Goal: Task Accomplishment & Management: Manage account settings

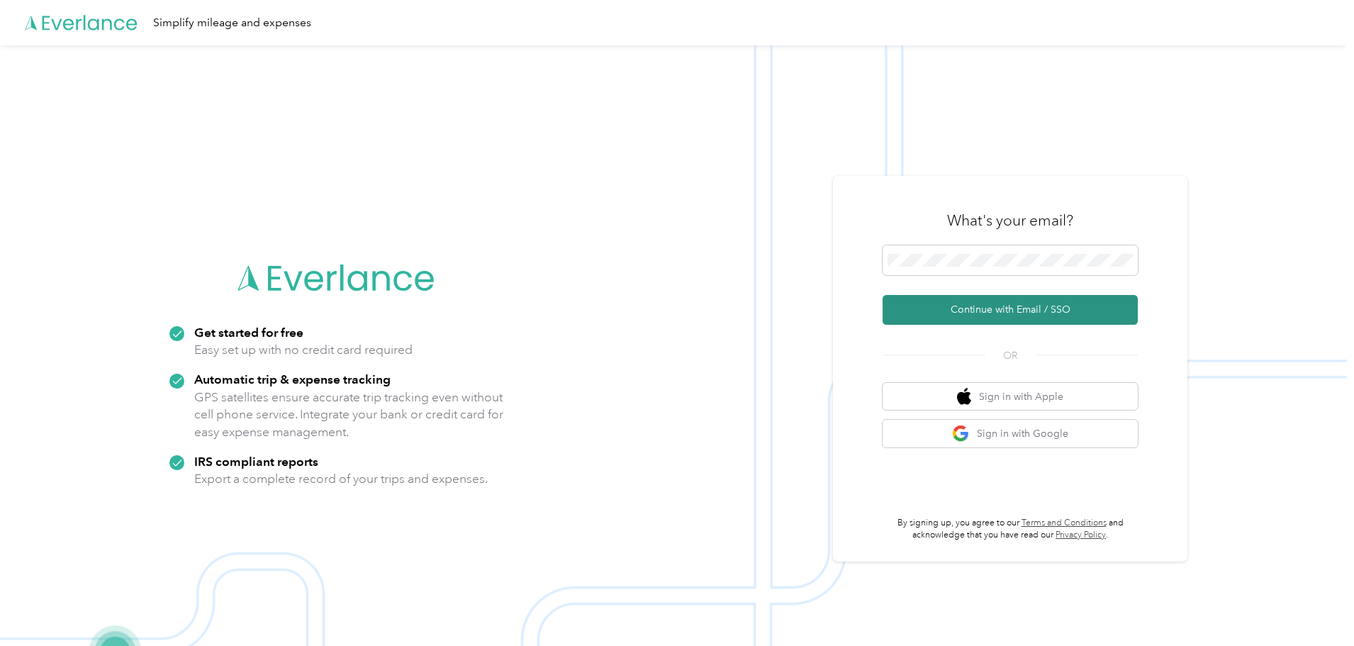
click at [1009, 309] on button "Continue with Email / SSO" at bounding box center [1010, 310] width 255 height 30
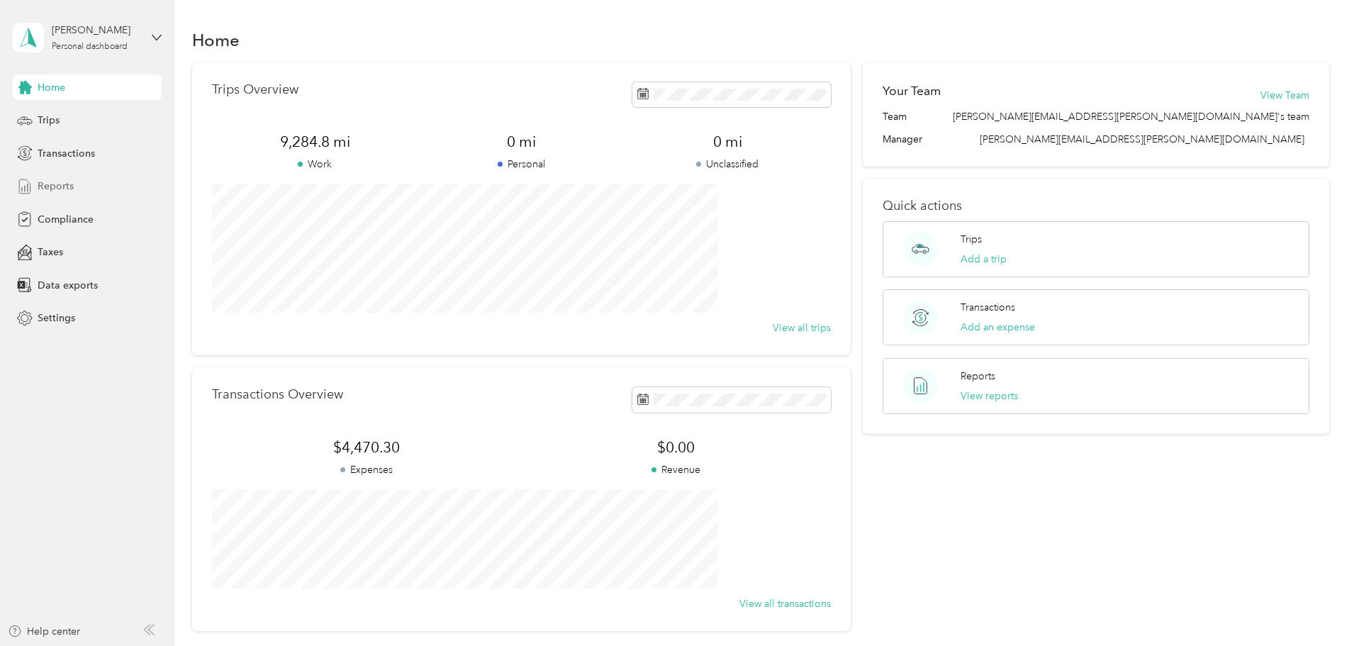
click at [60, 186] on span "Reports" at bounding box center [56, 186] width 36 height 15
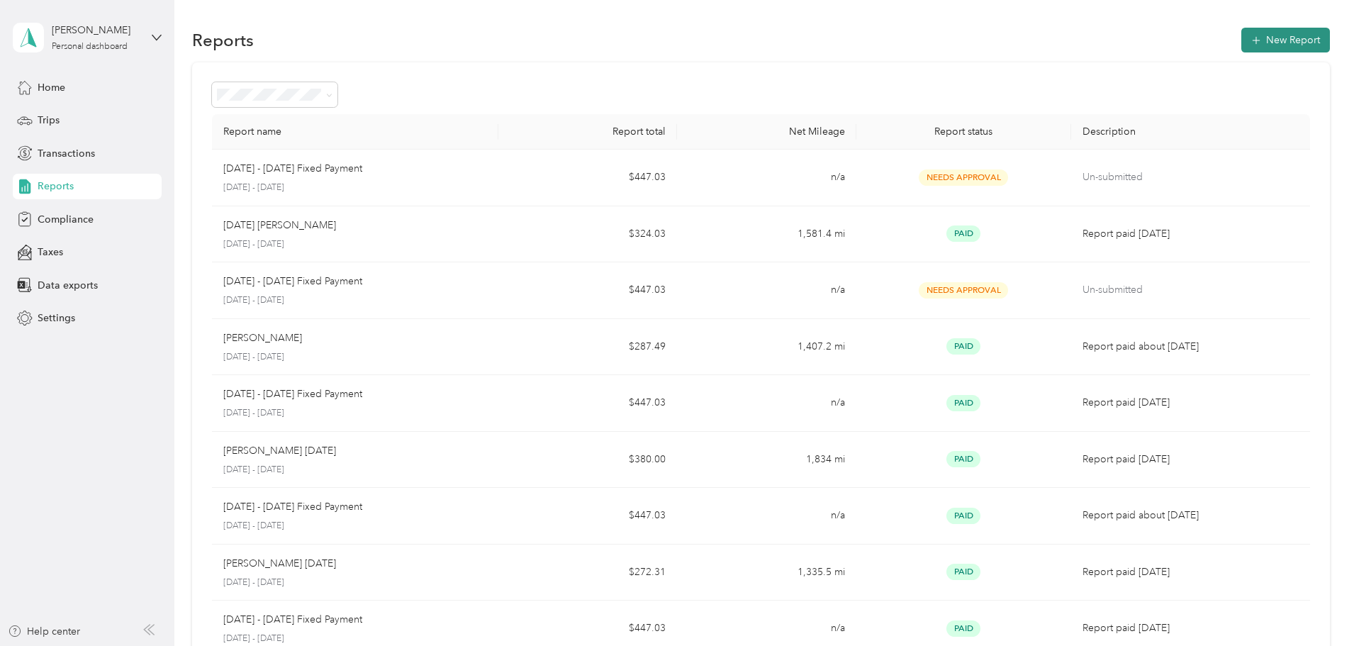
click at [1242, 37] on button "New Report" at bounding box center [1286, 40] width 89 height 25
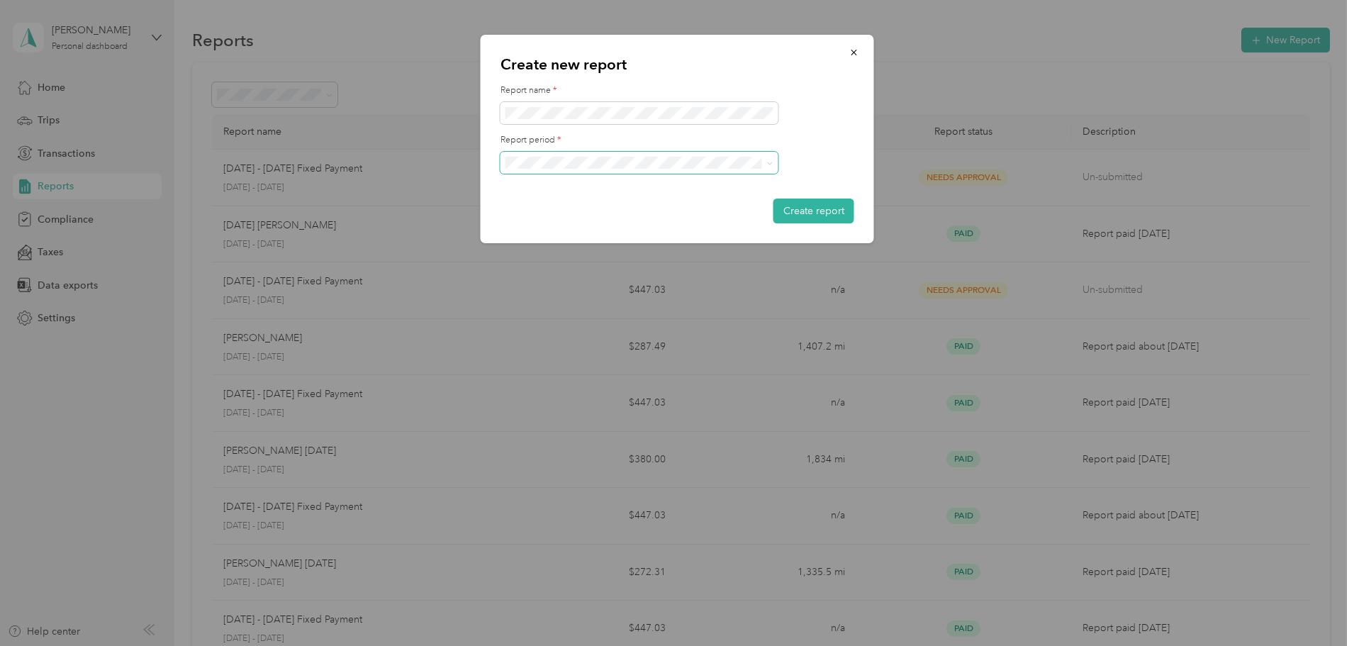
click at [771, 161] on icon at bounding box center [770, 163] width 6 height 6
click at [578, 209] on span "[DATE] - [DATE]" at bounding box center [546, 210] width 71 height 12
click at [823, 209] on button "Create report" at bounding box center [814, 211] width 81 height 25
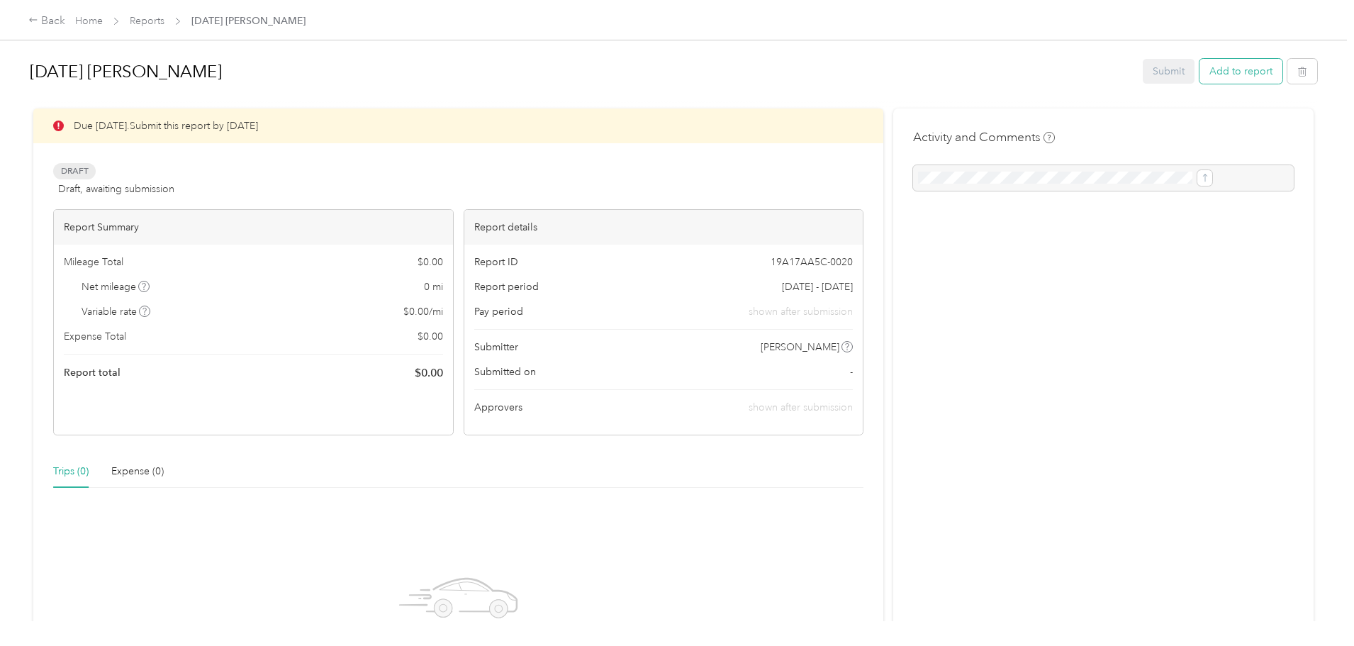
click at [1200, 72] on button "Add to report" at bounding box center [1241, 71] width 83 height 25
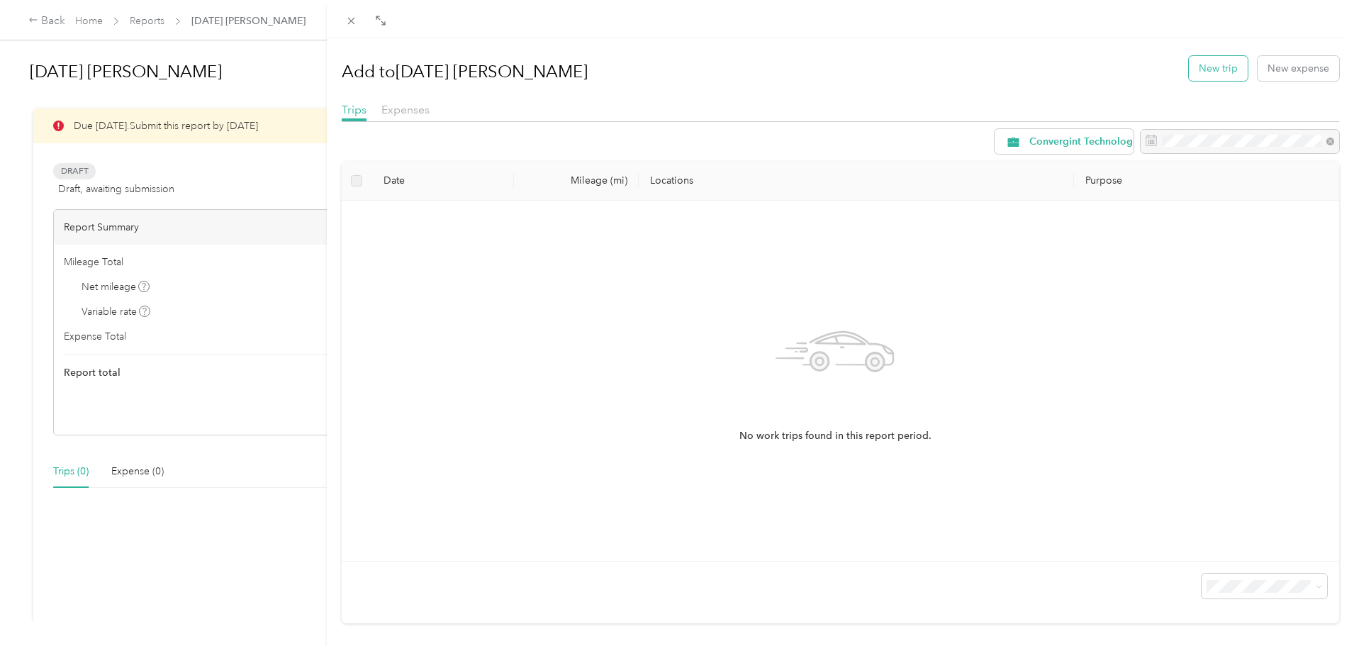
click at [1213, 66] on button "New trip" at bounding box center [1218, 68] width 59 height 25
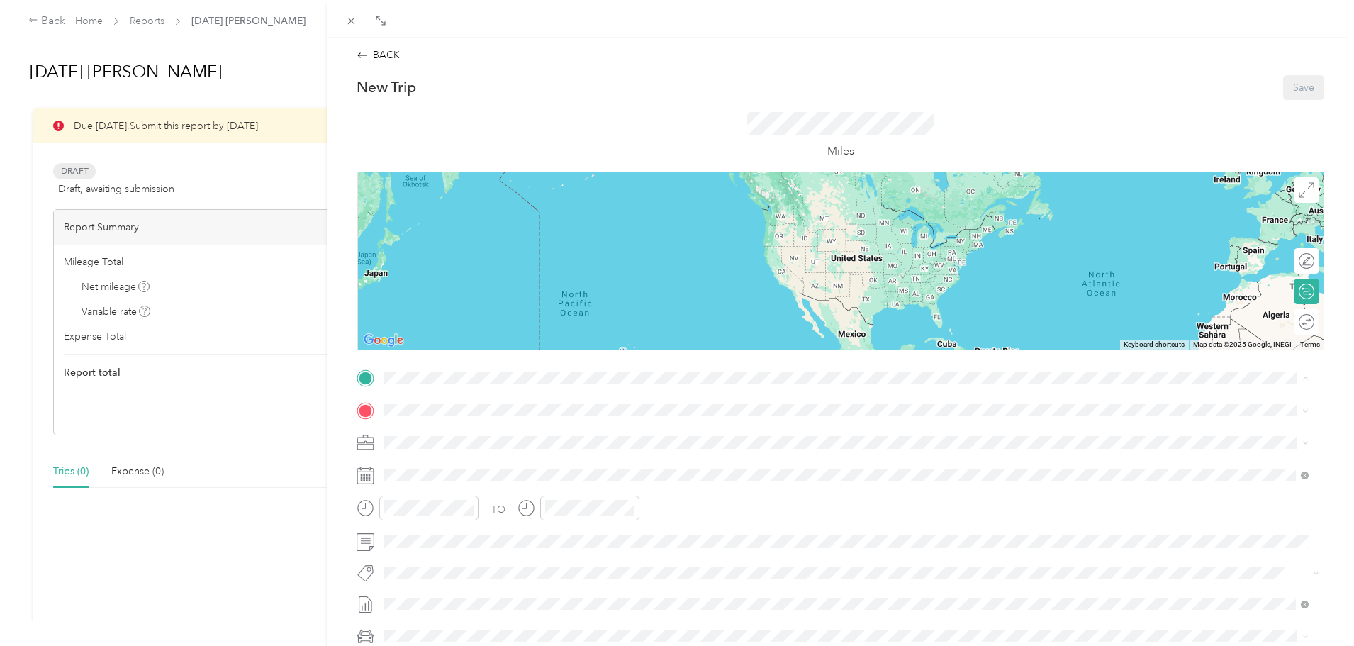
click at [439, 446] on span "[STREET_ADDRESS][PERSON_NAME][US_STATE]" at bounding box center [521, 450] width 221 height 12
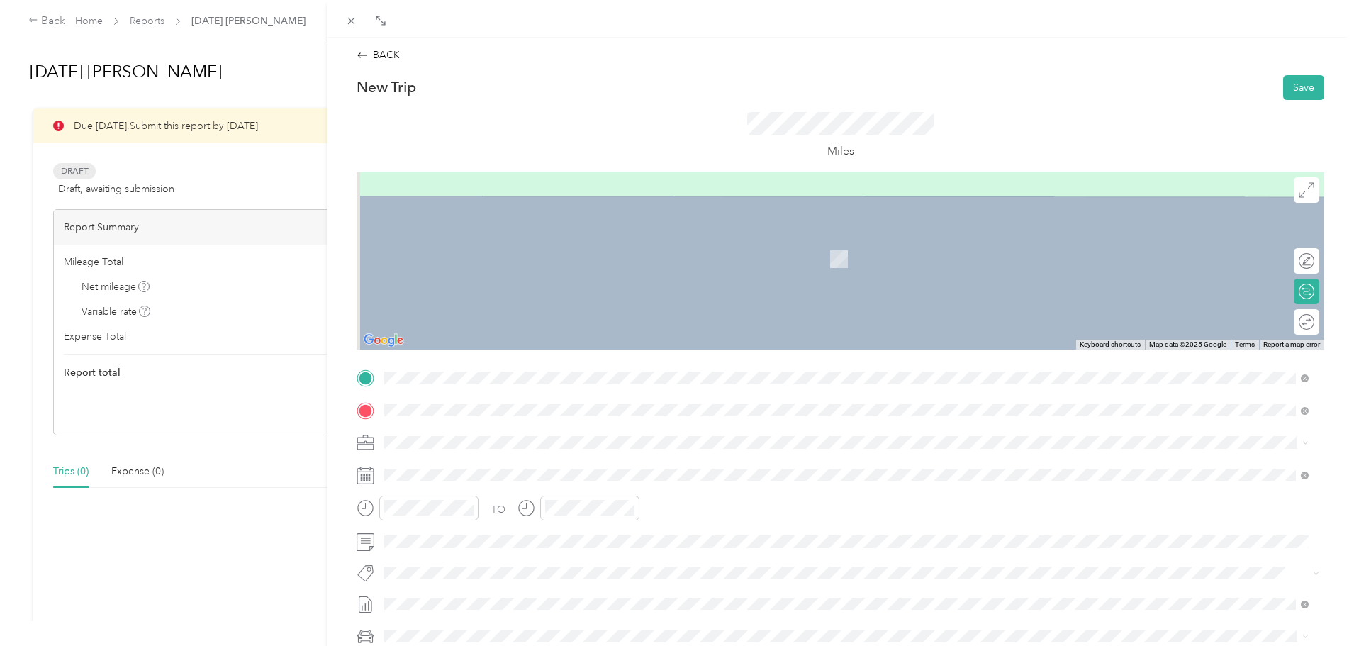
click at [472, 465] on span "[STREET_ADDRESS][US_STATE]" at bounding box center [482, 461] width 142 height 13
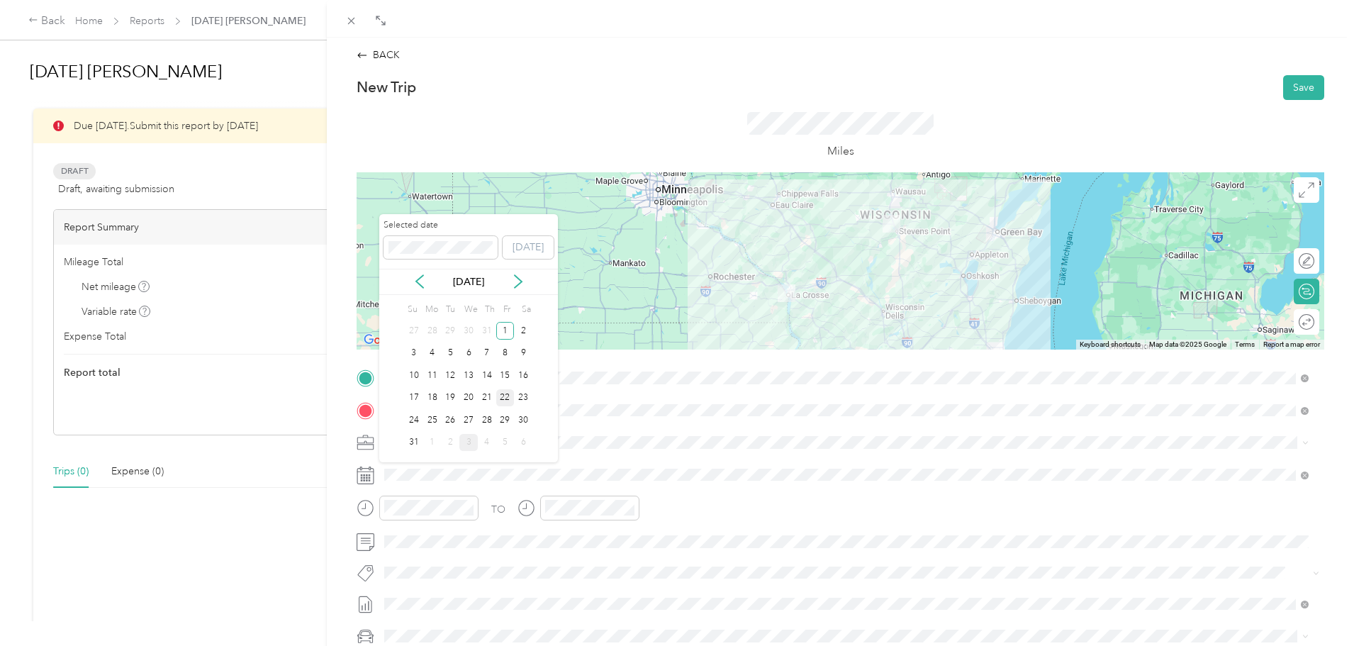
click at [505, 396] on div "22" at bounding box center [505, 398] width 18 height 18
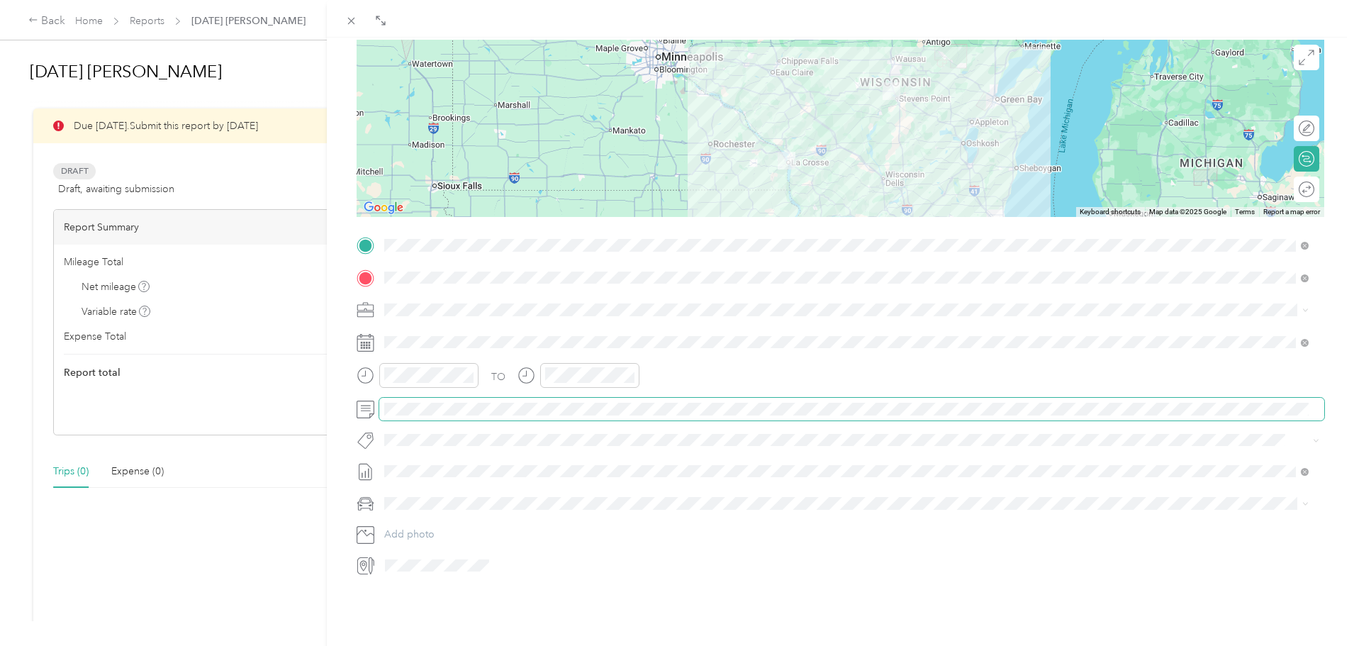
scroll to position [142, 0]
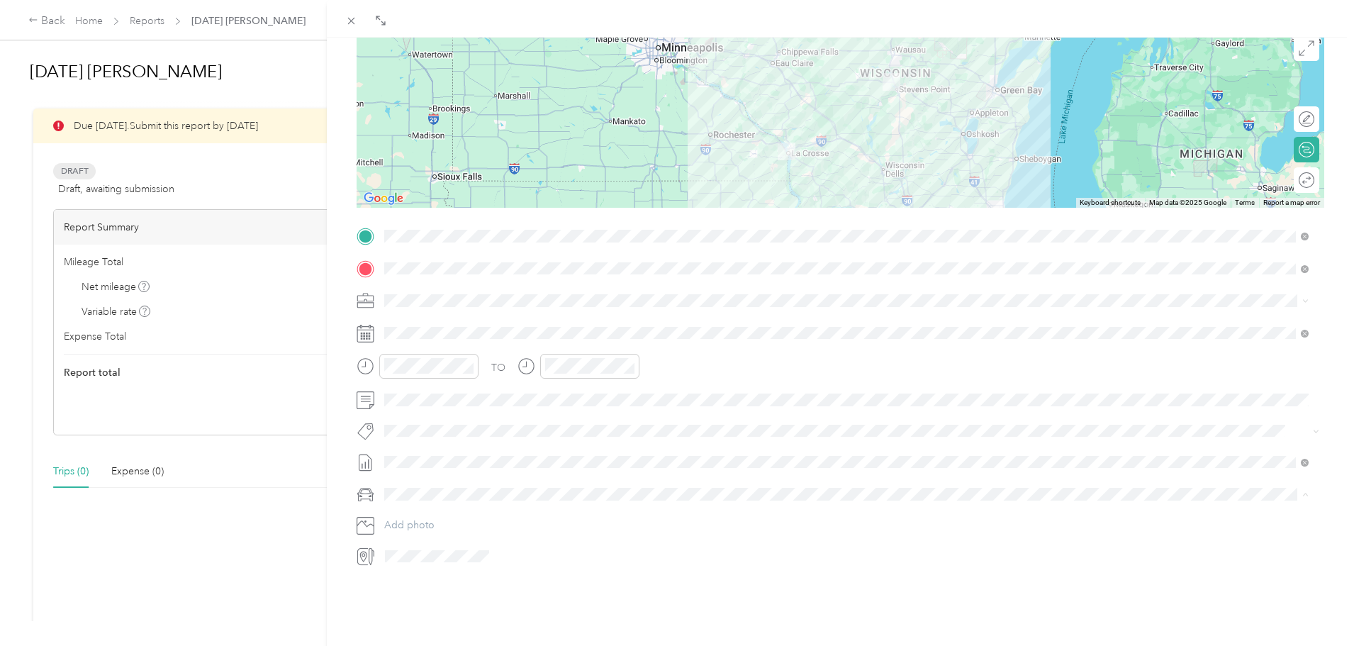
click at [431, 518] on span "Chevrolet Silverado 1500" at bounding box center [446, 519] width 114 height 12
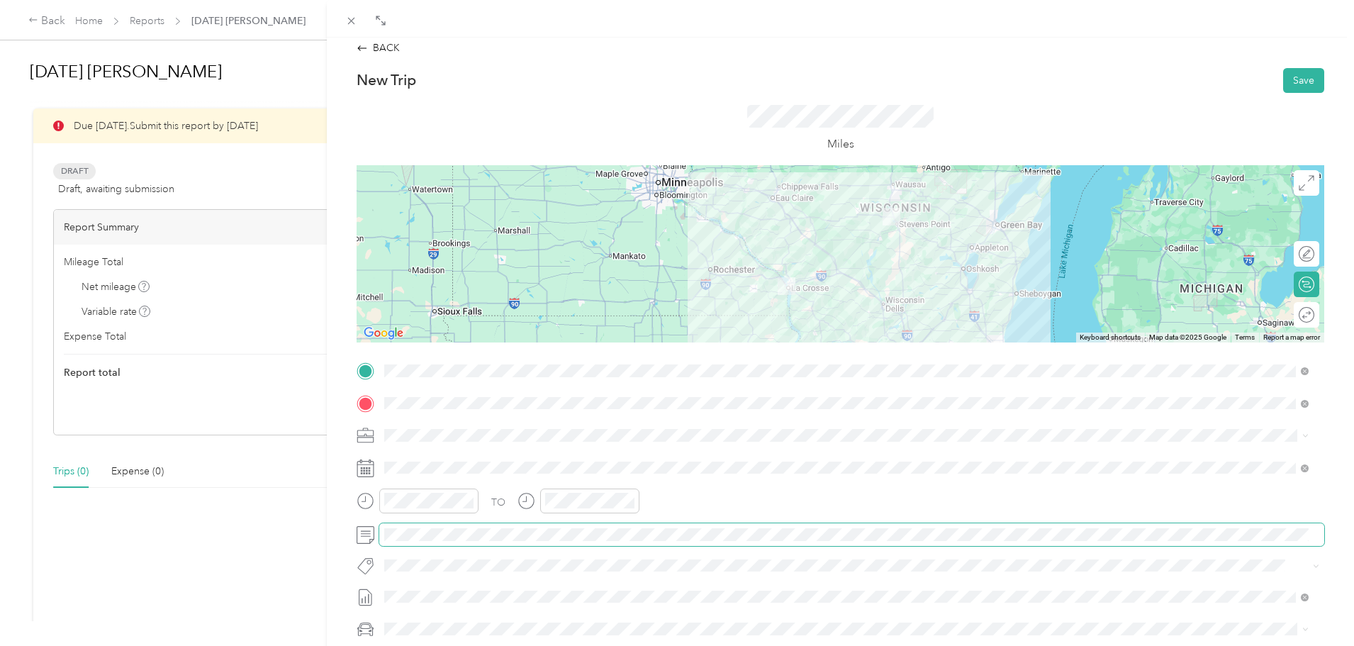
scroll to position [0, 0]
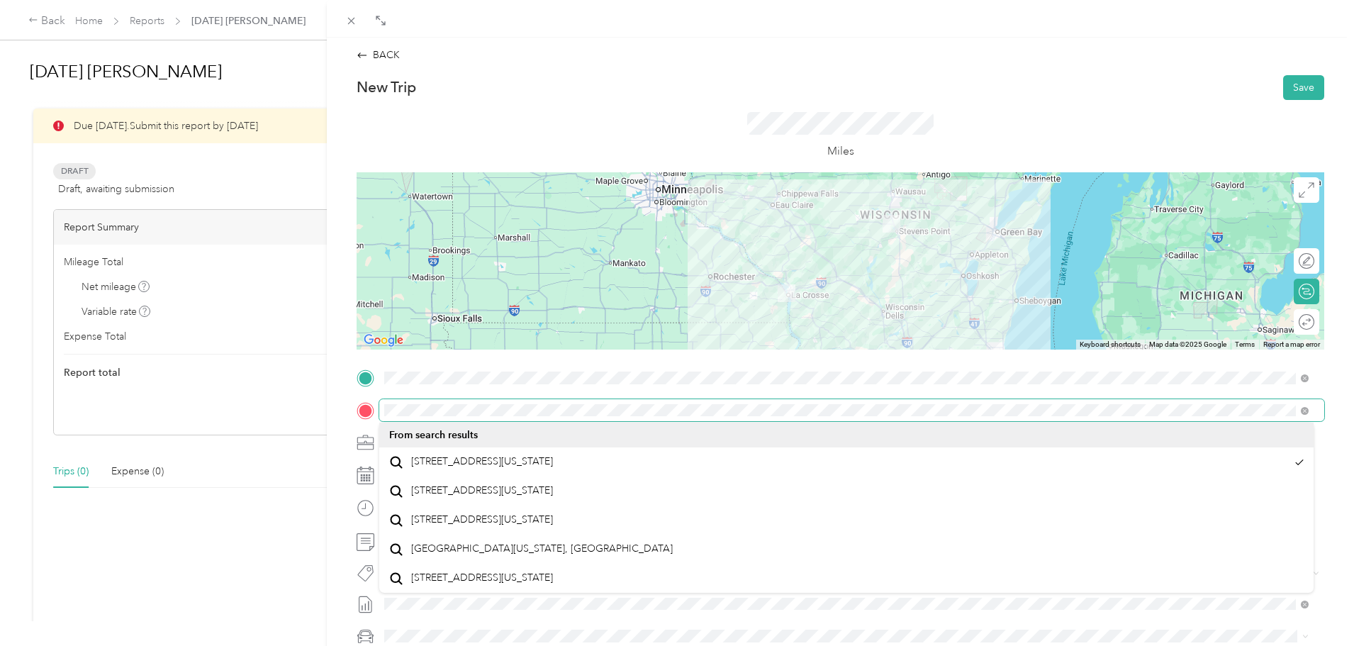
click at [685, 401] on span at bounding box center [851, 410] width 945 height 23
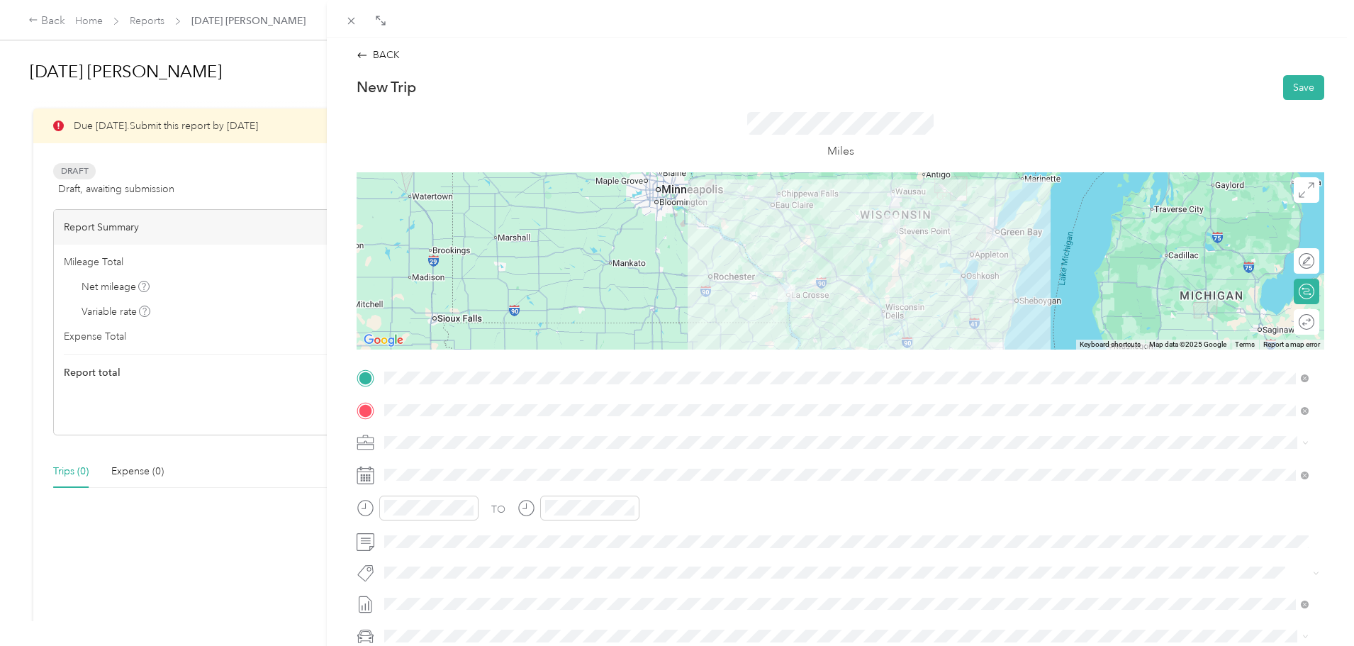
click at [693, 440] on li "From search results" at bounding box center [846, 435] width 935 height 25
click at [1293, 85] on button "Save" at bounding box center [1303, 87] width 41 height 25
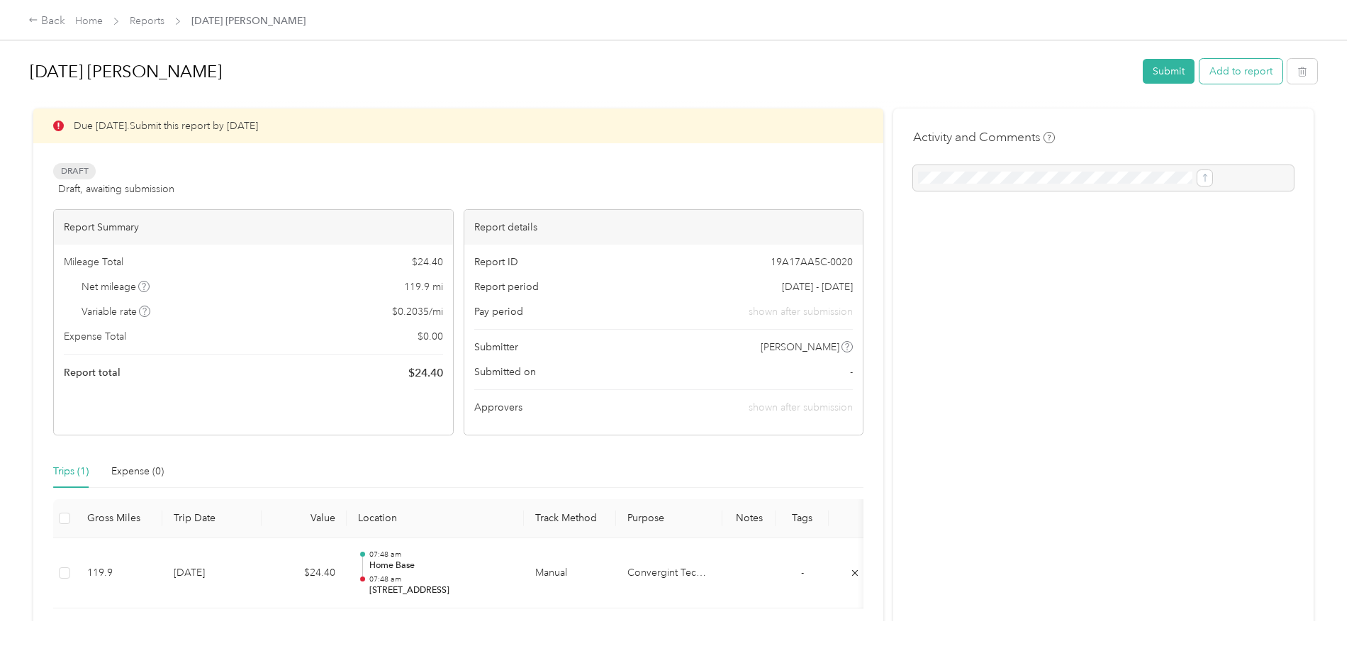
click at [1200, 69] on button "Add to report" at bounding box center [1241, 71] width 83 height 25
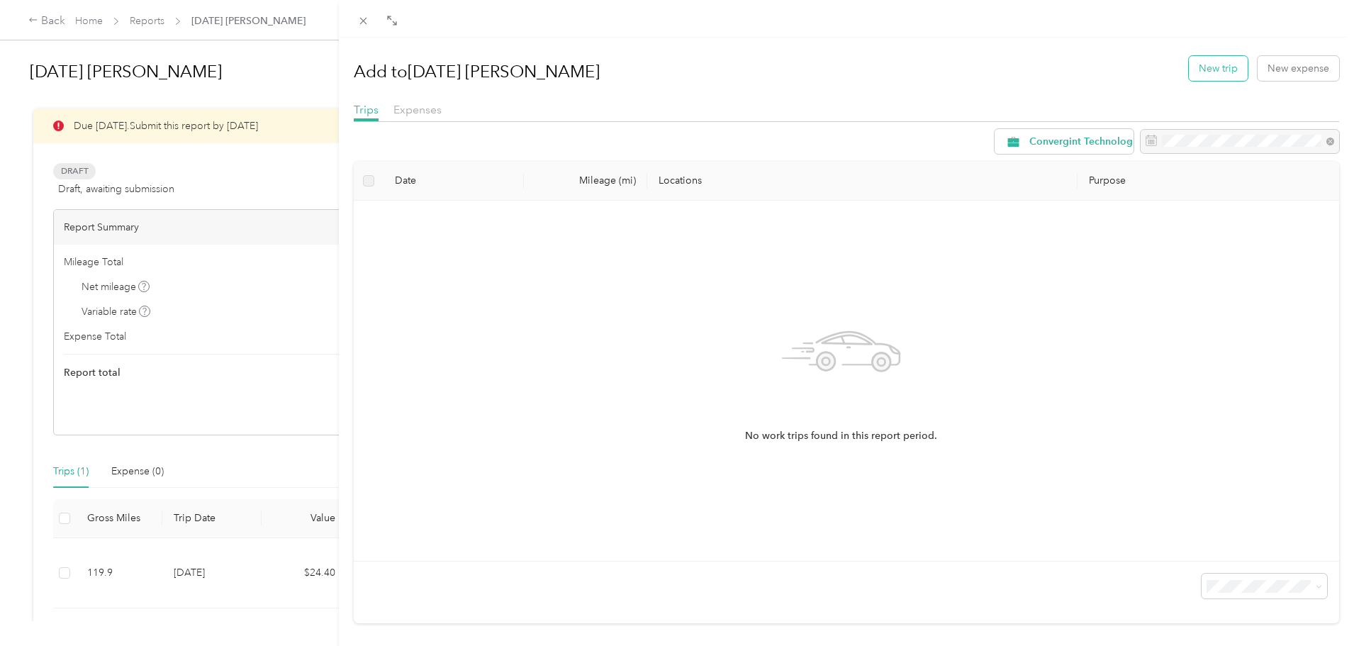
click at [1207, 68] on button "New trip" at bounding box center [1218, 68] width 59 height 25
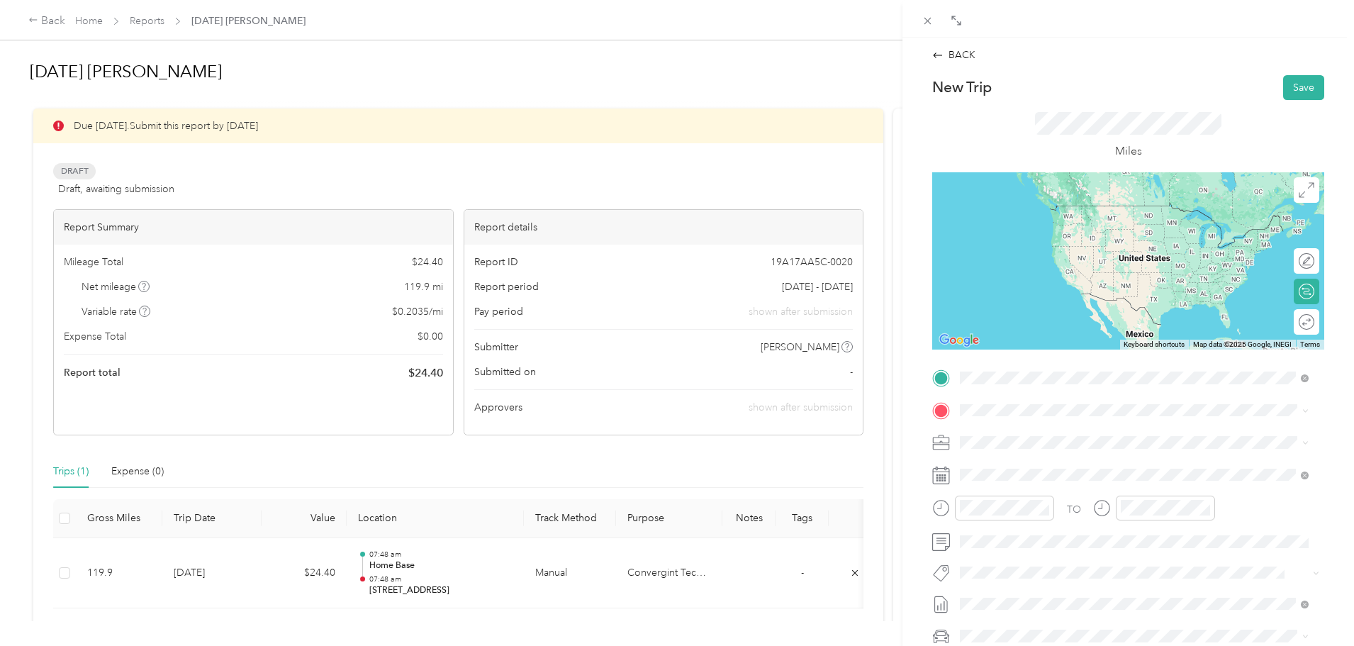
click at [1024, 435] on span "[STREET_ADDRESS][US_STATE]" at bounding box center [1058, 429] width 142 height 13
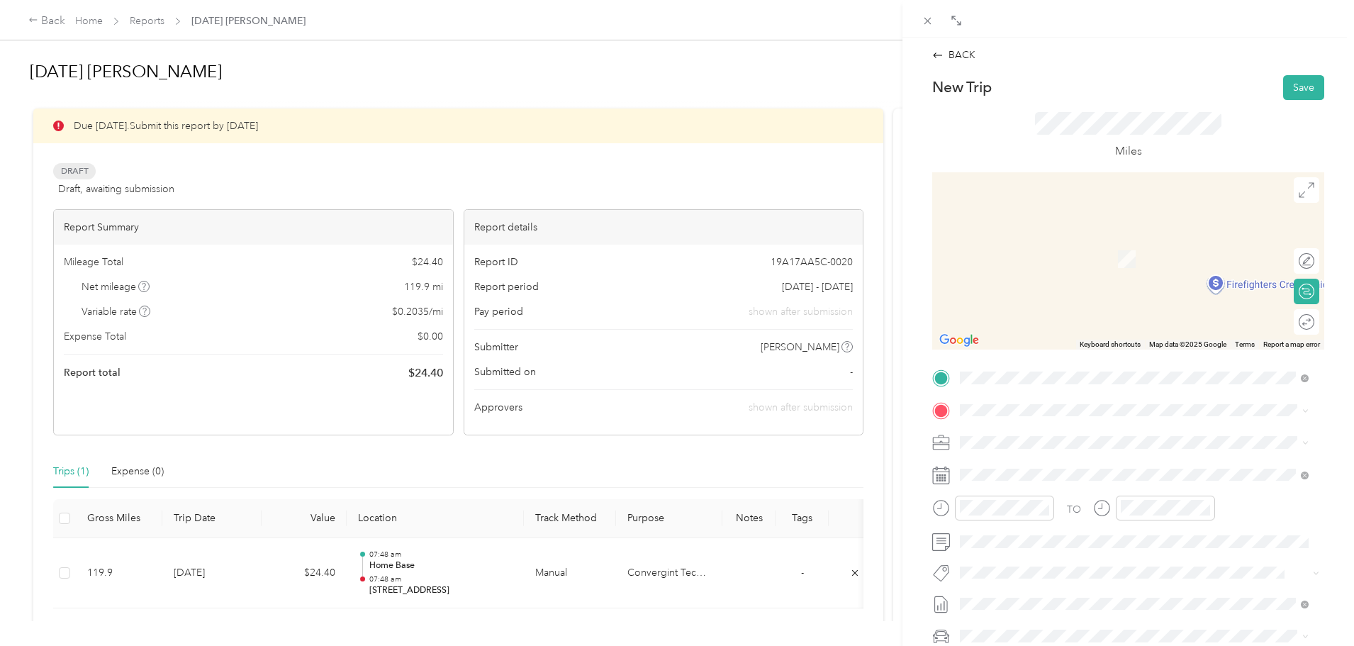
click at [1023, 466] on span "[STREET_ADDRESS][PERSON_NAME][US_STATE]" at bounding box center [1097, 459] width 221 height 13
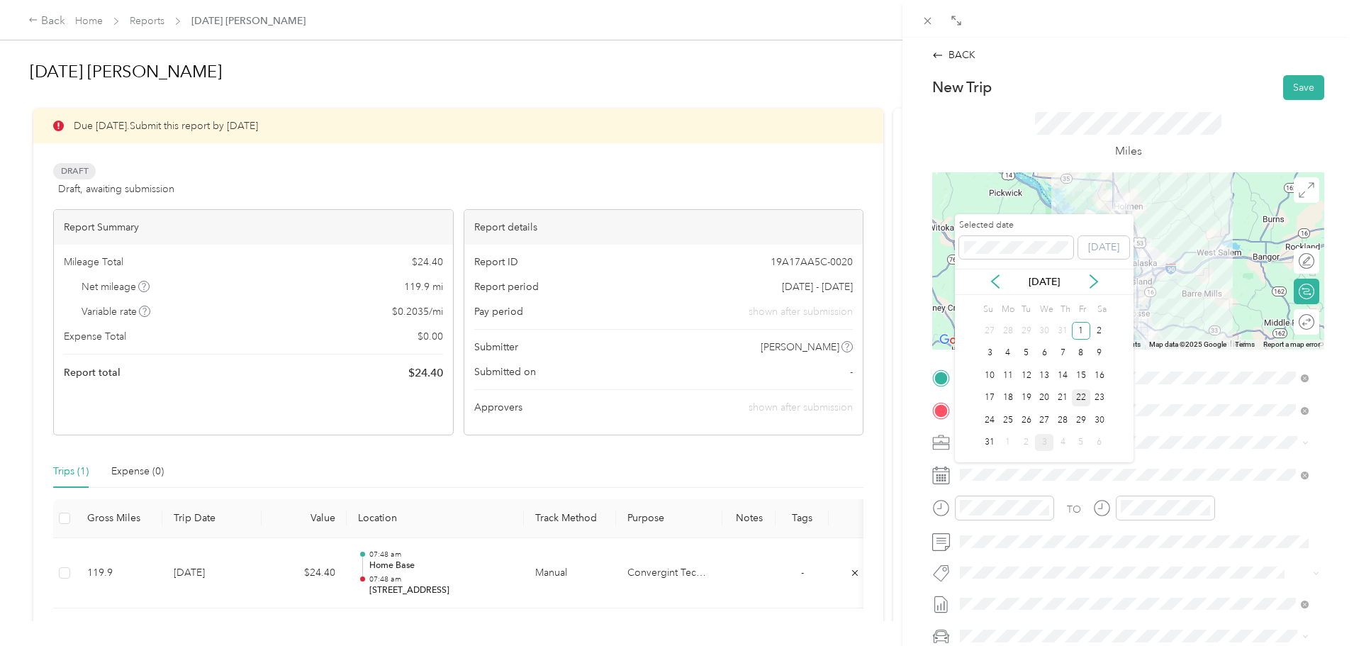
click at [1083, 400] on div "22" at bounding box center [1081, 398] width 18 height 18
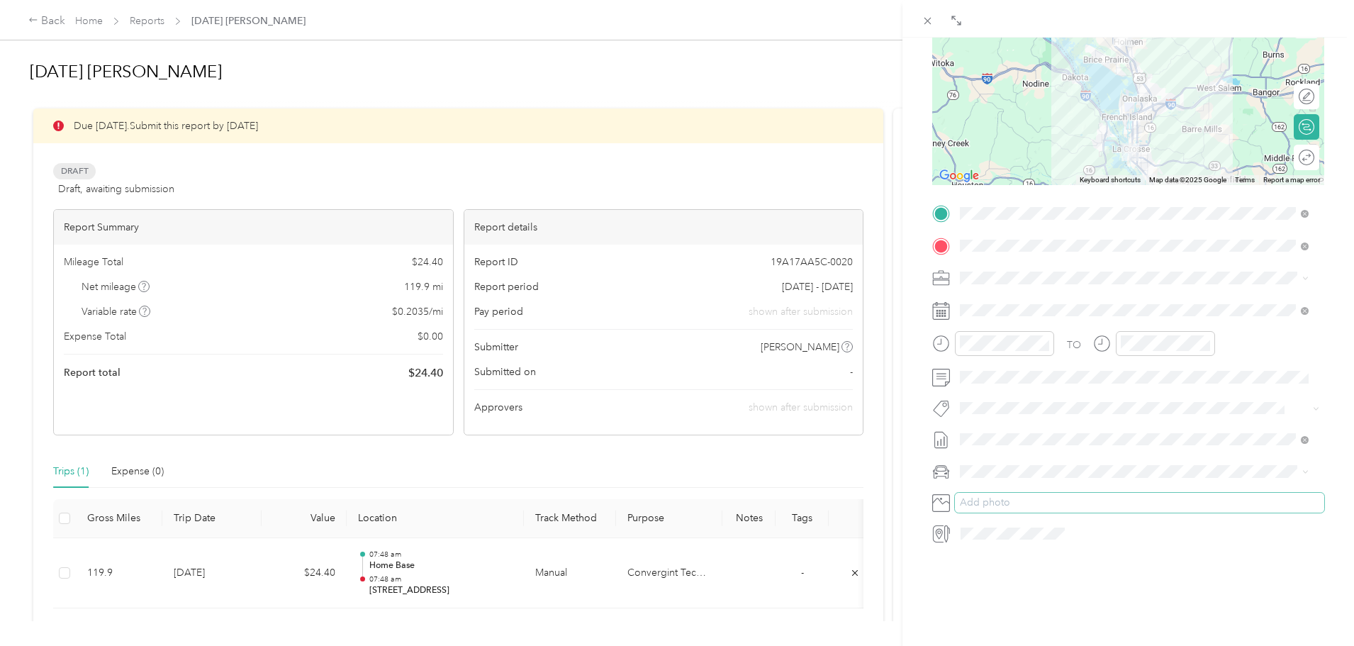
scroll to position [175, 0]
click at [1008, 484] on span "Chevrolet Silverado 1500" at bounding box center [1022, 485] width 114 height 12
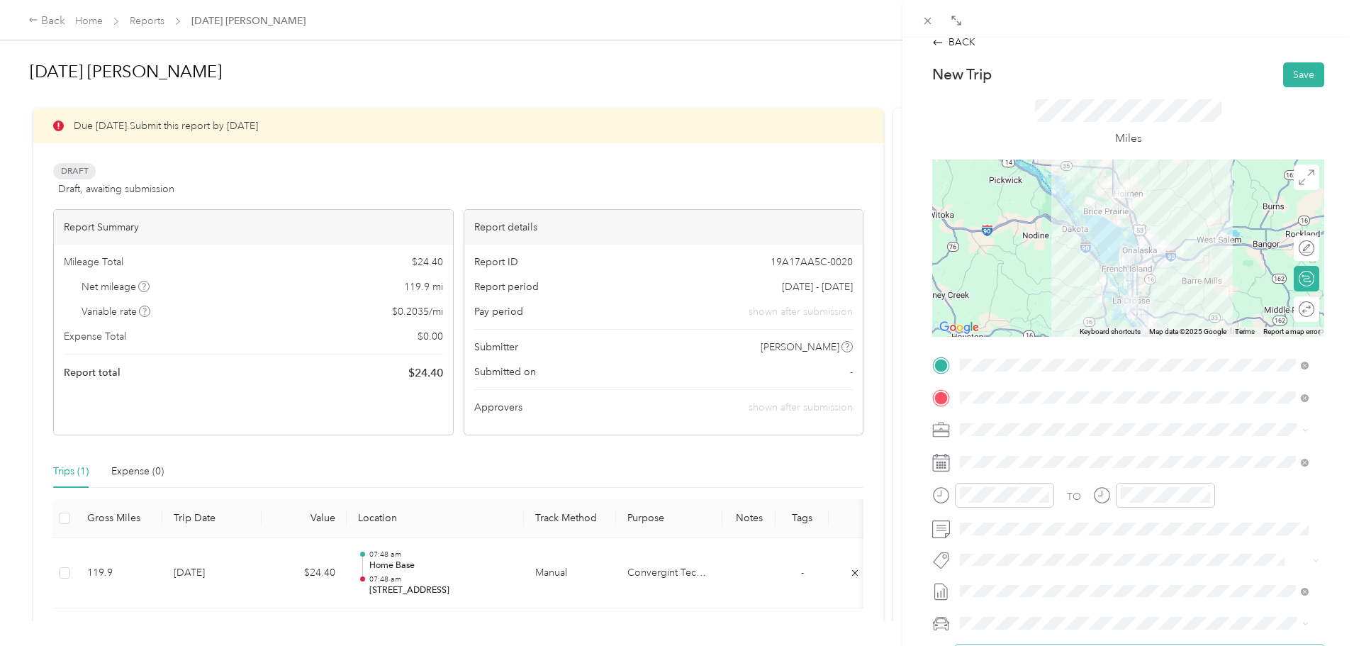
scroll to position [0, 0]
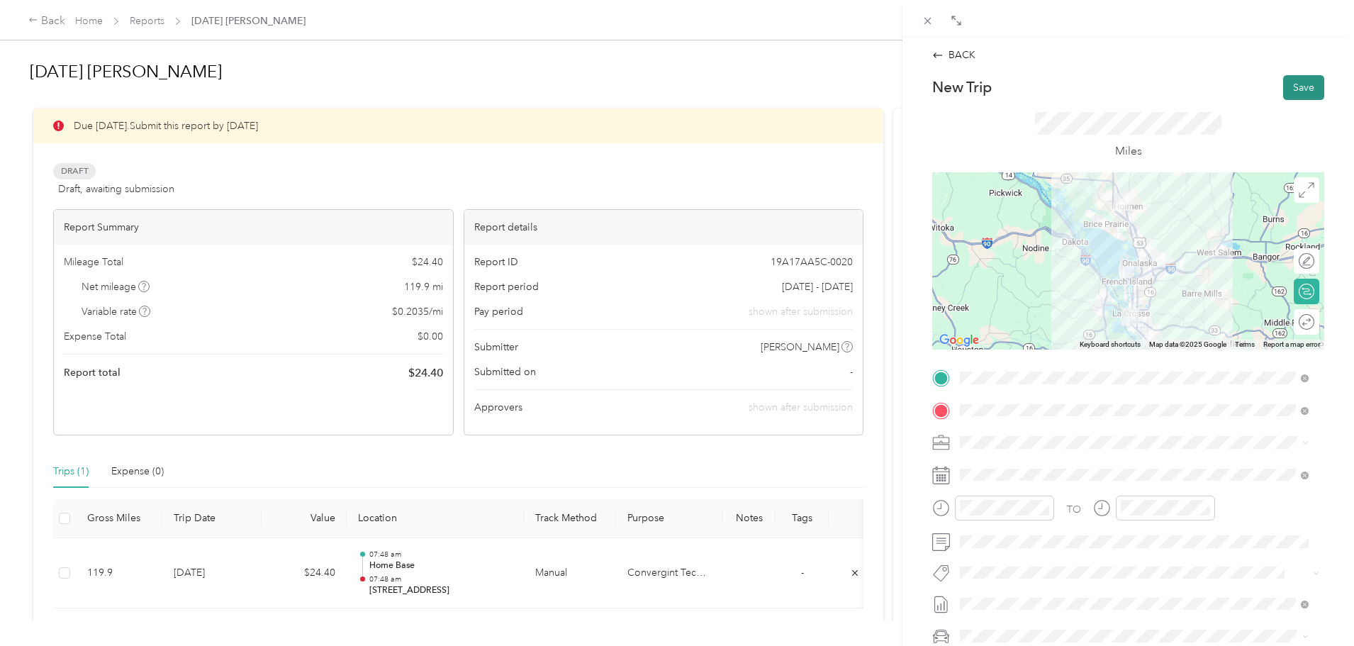
click at [1294, 87] on button "Save" at bounding box center [1303, 87] width 41 height 25
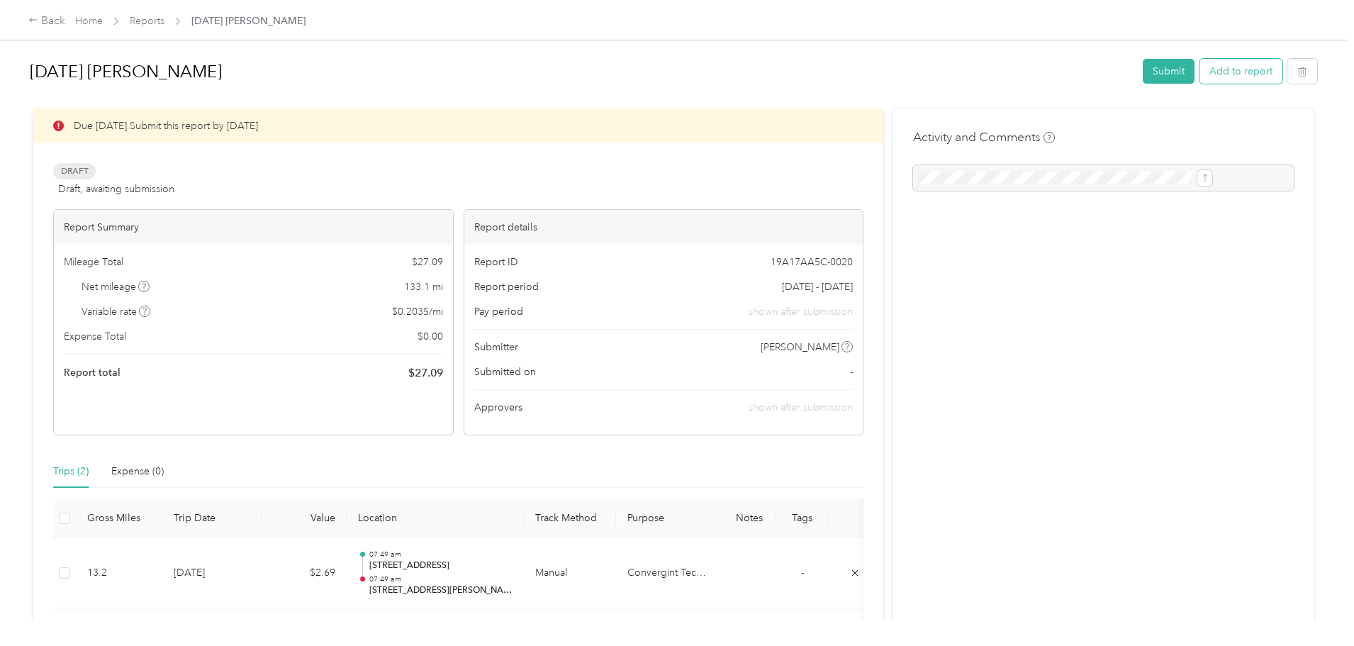
click at [1200, 72] on button "Add to report" at bounding box center [1241, 71] width 83 height 25
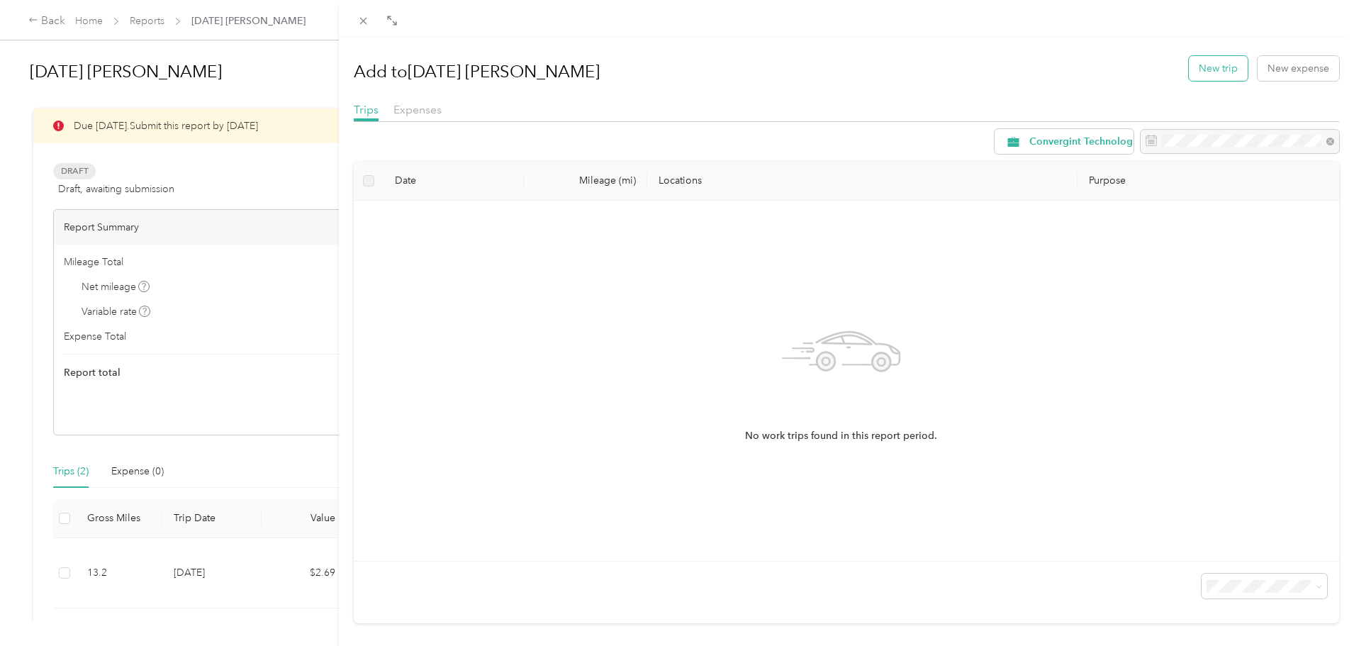
click at [1203, 68] on button "New trip" at bounding box center [1218, 68] width 59 height 25
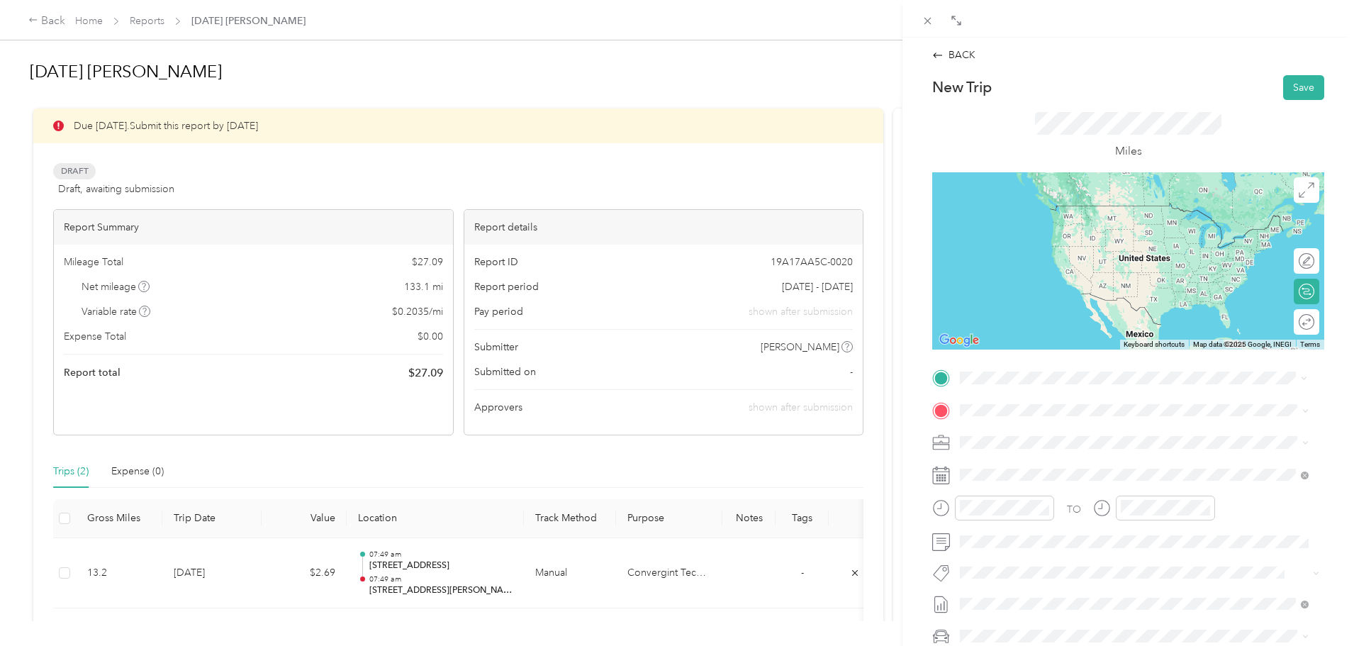
click at [1009, 435] on span "[STREET_ADDRESS][PERSON_NAME][US_STATE]" at bounding box center [1097, 429] width 221 height 13
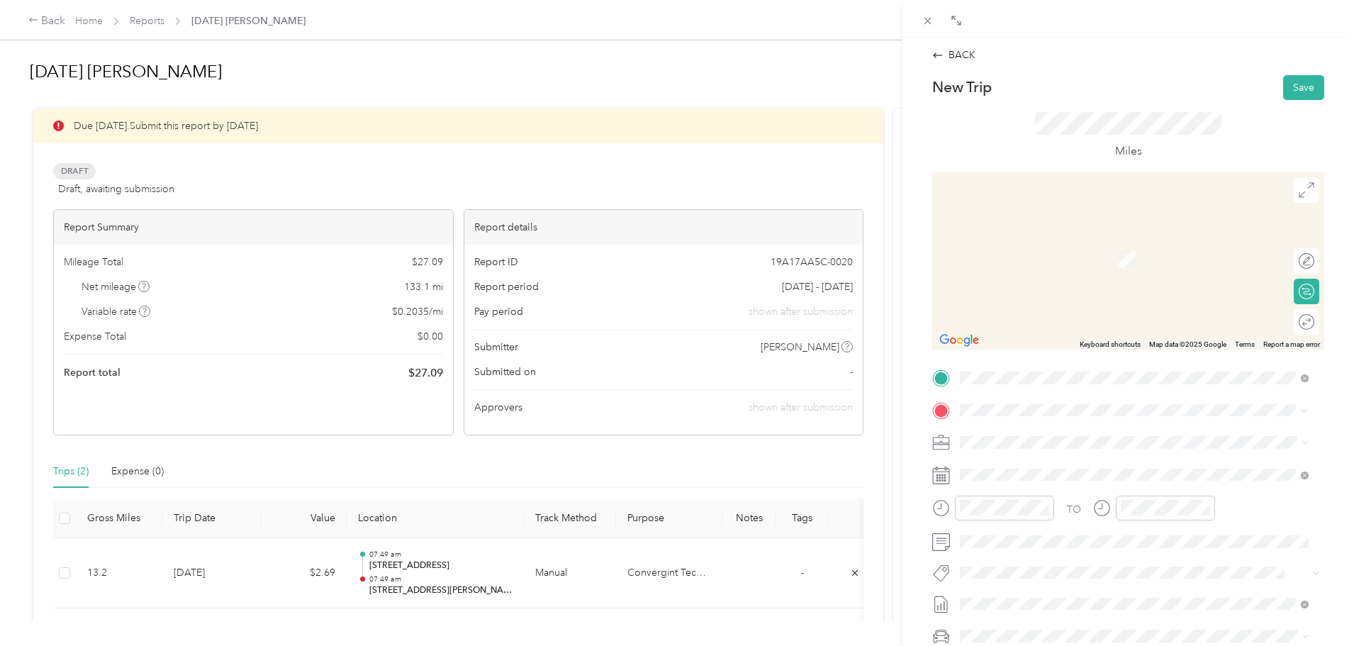
click at [1051, 467] on span "[STREET_ADDRESS][US_STATE]" at bounding box center [1058, 461] width 142 height 13
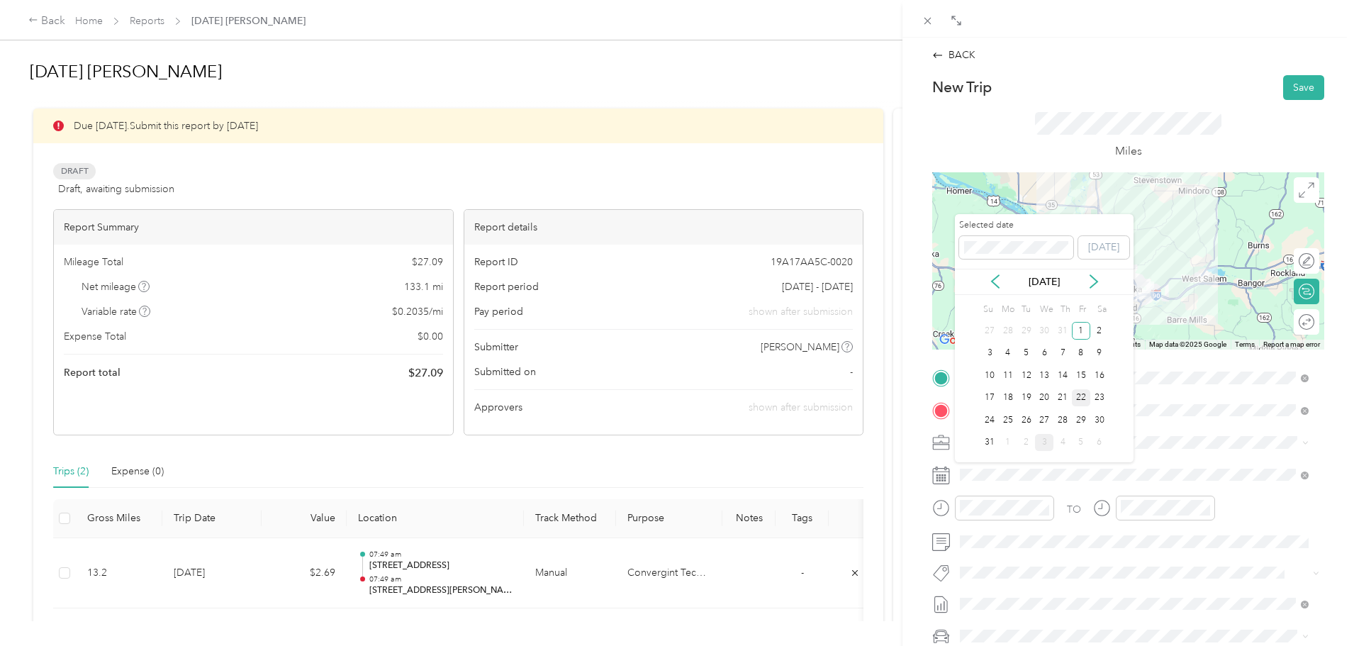
click at [1079, 398] on div "22" at bounding box center [1081, 398] width 18 height 18
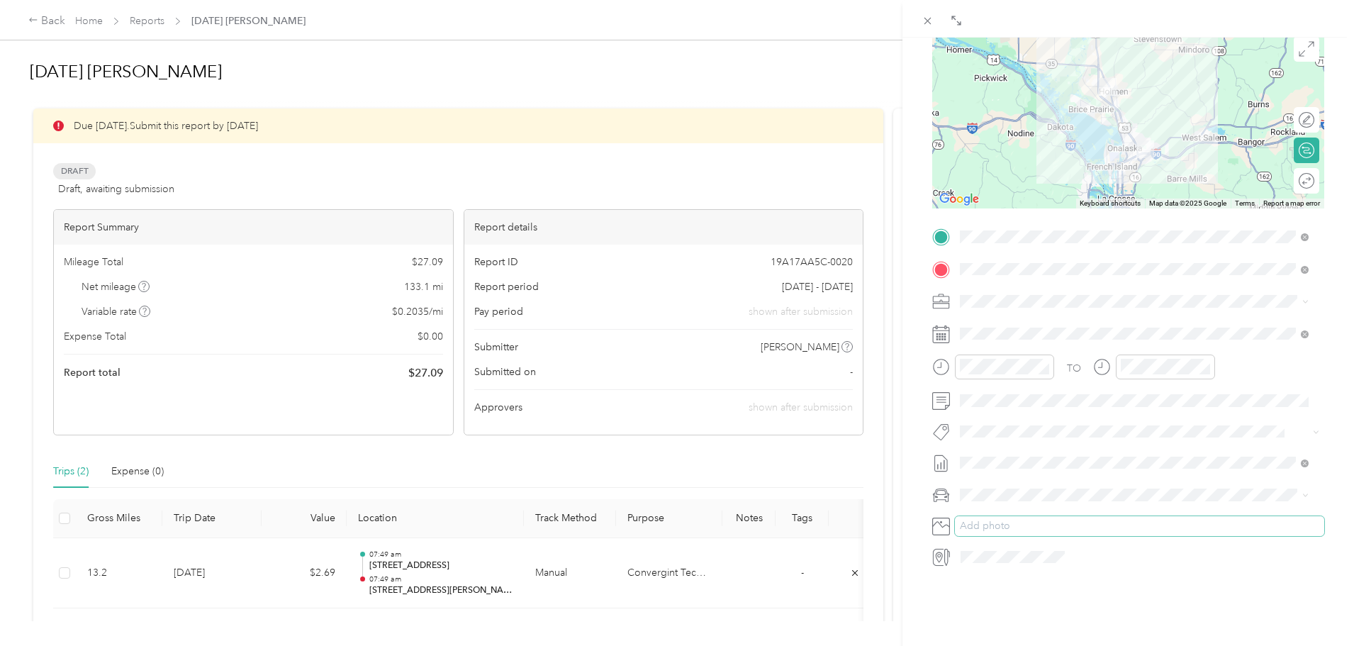
scroll to position [142, 0]
click at [1017, 520] on span "Chevrolet Silverado 1500" at bounding box center [1022, 519] width 114 height 12
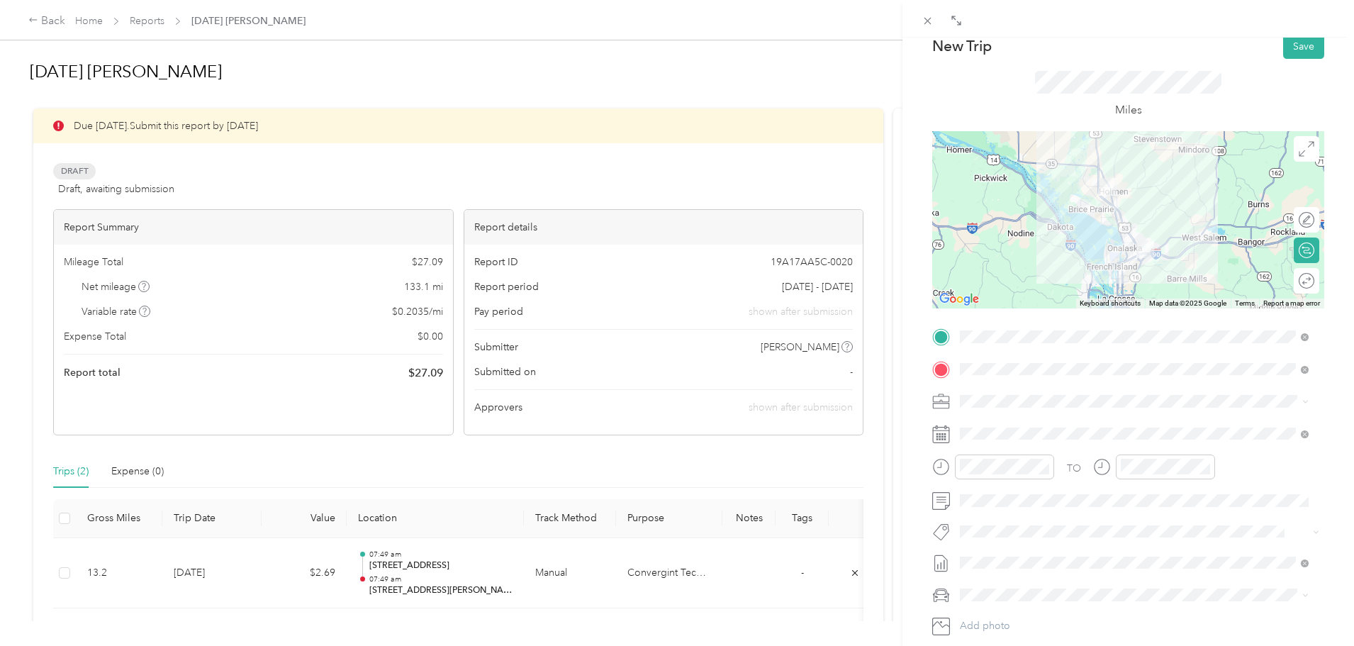
scroll to position [0, 0]
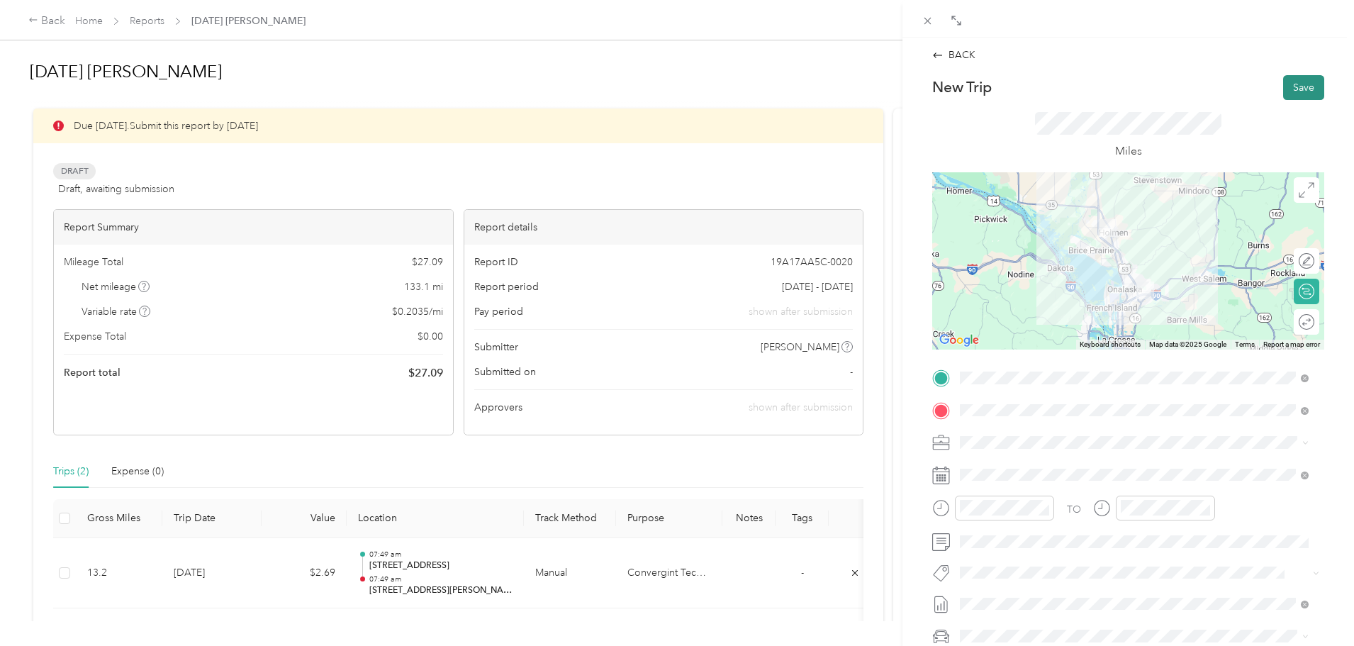
click at [1293, 86] on button "Save" at bounding box center [1303, 87] width 41 height 25
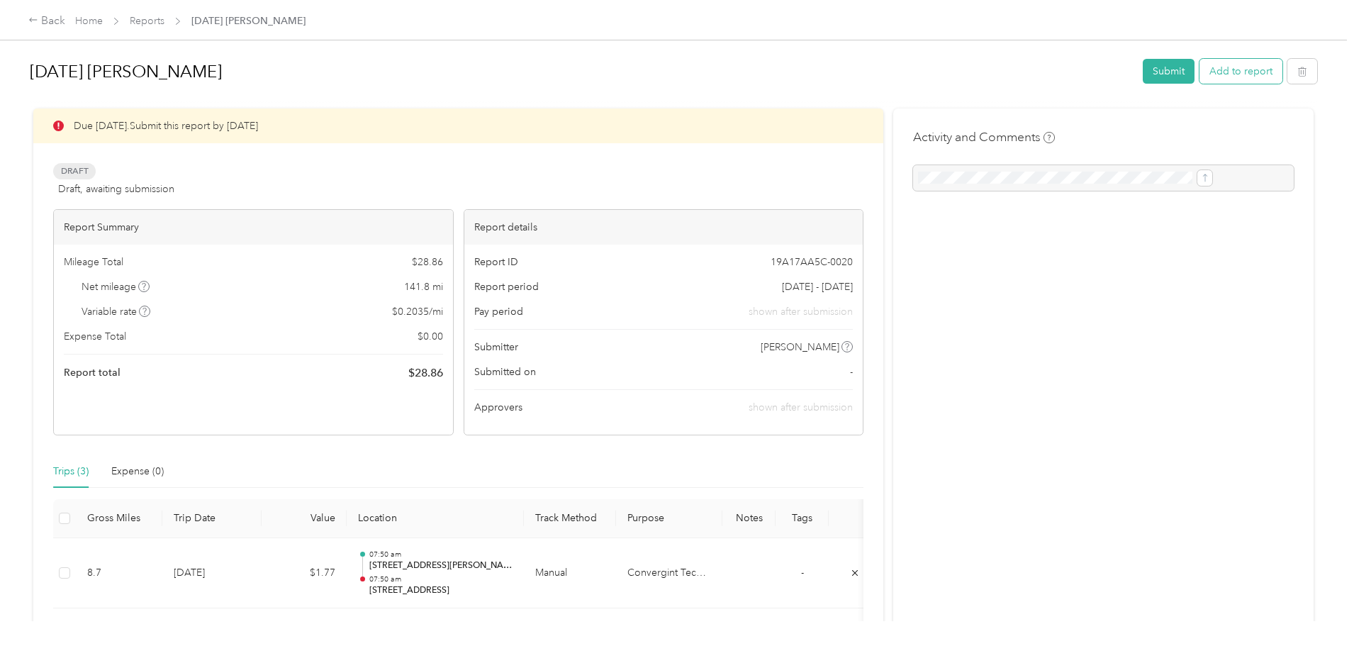
click at [1200, 71] on button "Add to report" at bounding box center [1241, 71] width 83 height 25
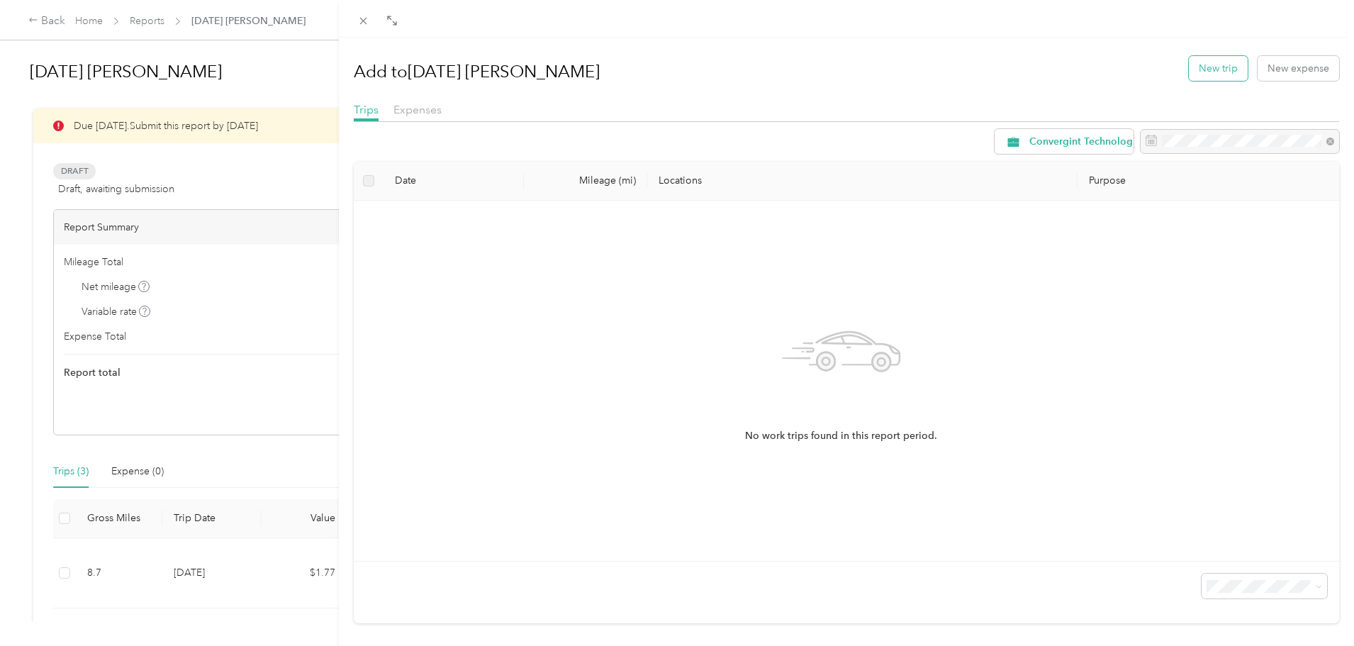
click at [1201, 69] on button "New trip" at bounding box center [1218, 68] width 59 height 25
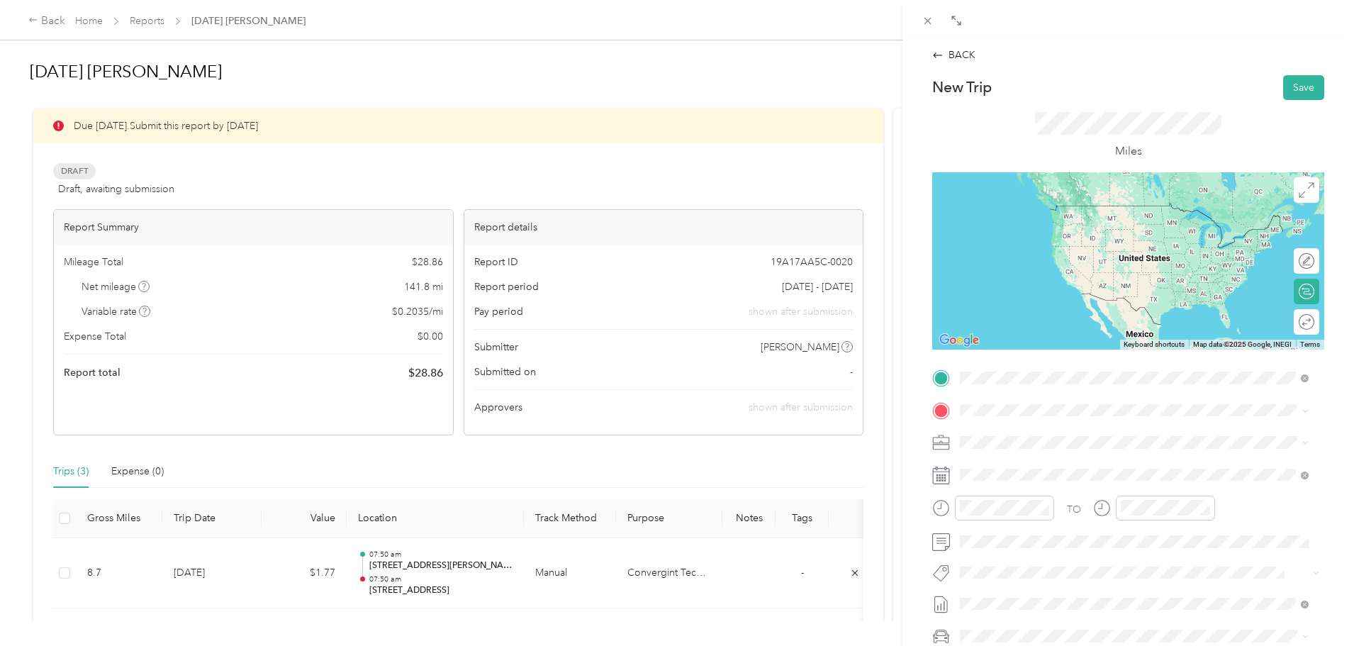
click at [1040, 430] on span "[STREET_ADDRESS][US_STATE]" at bounding box center [1058, 429] width 142 height 13
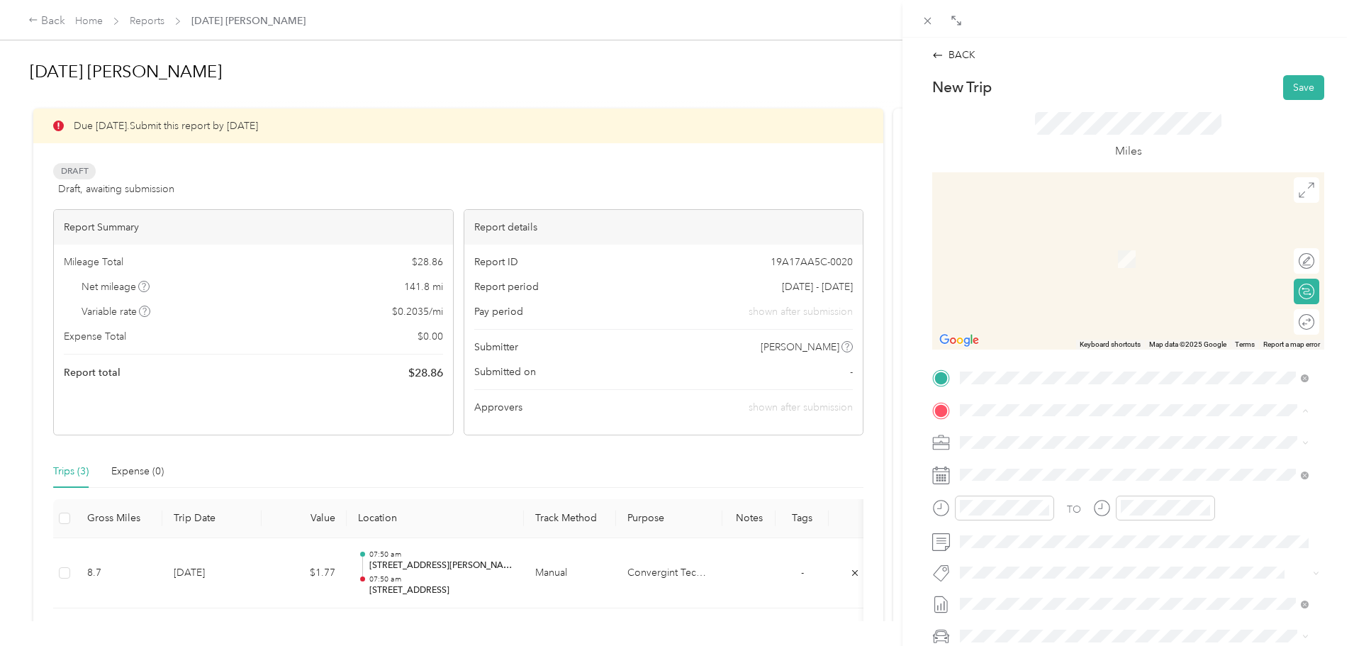
click at [1009, 483] on span "[STREET_ADDRESS][PERSON_NAME][US_STATE]" at bounding box center [1097, 483] width 221 height 12
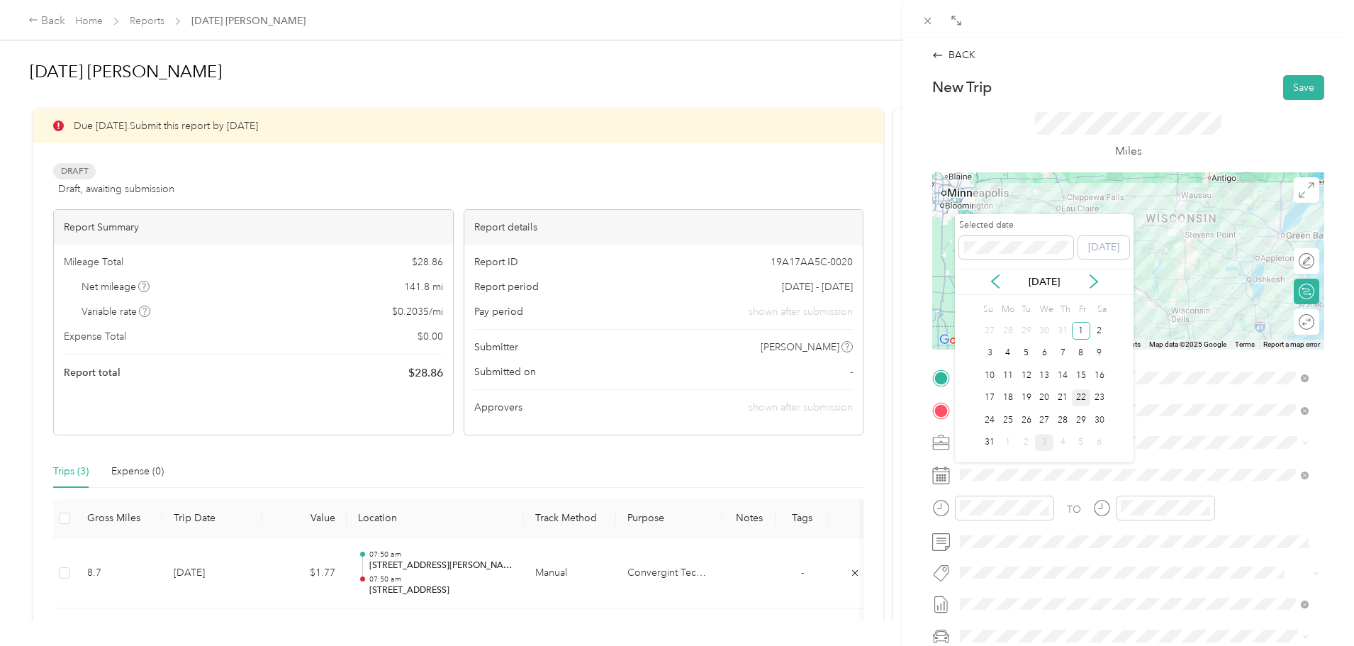
click at [1083, 400] on div "22" at bounding box center [1081, 398] width 18 height 18
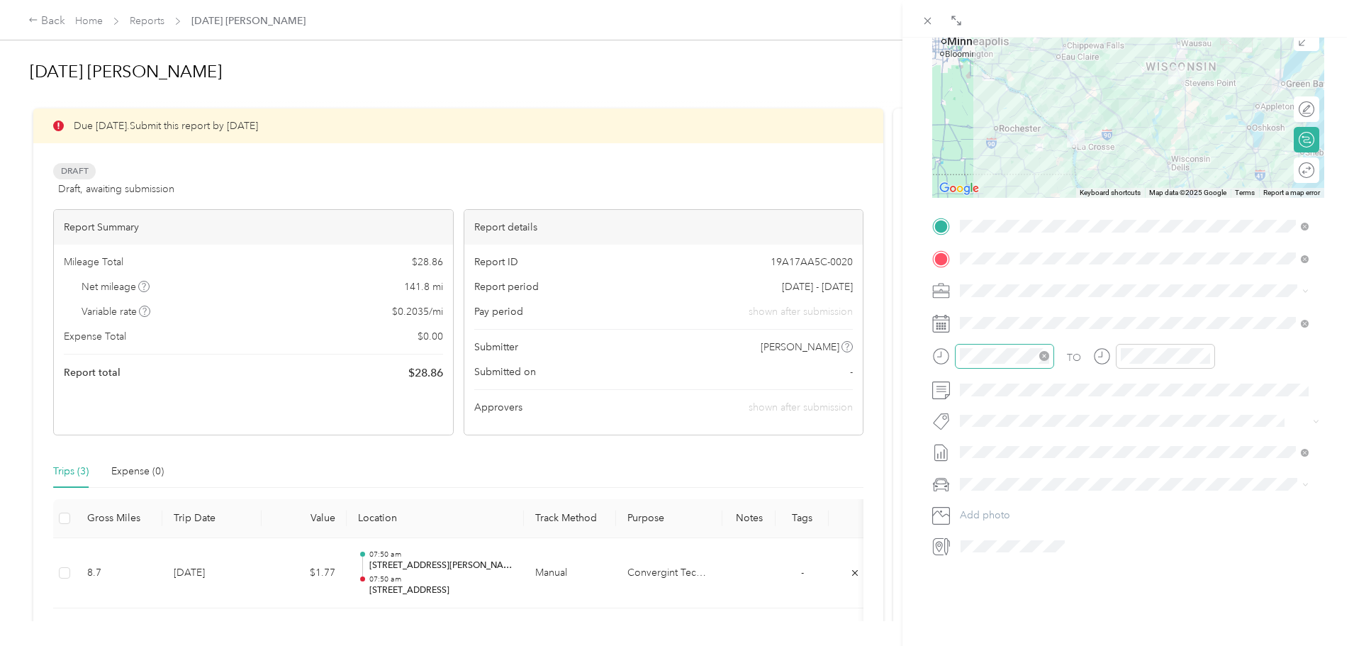
scroll to position [175, 0]
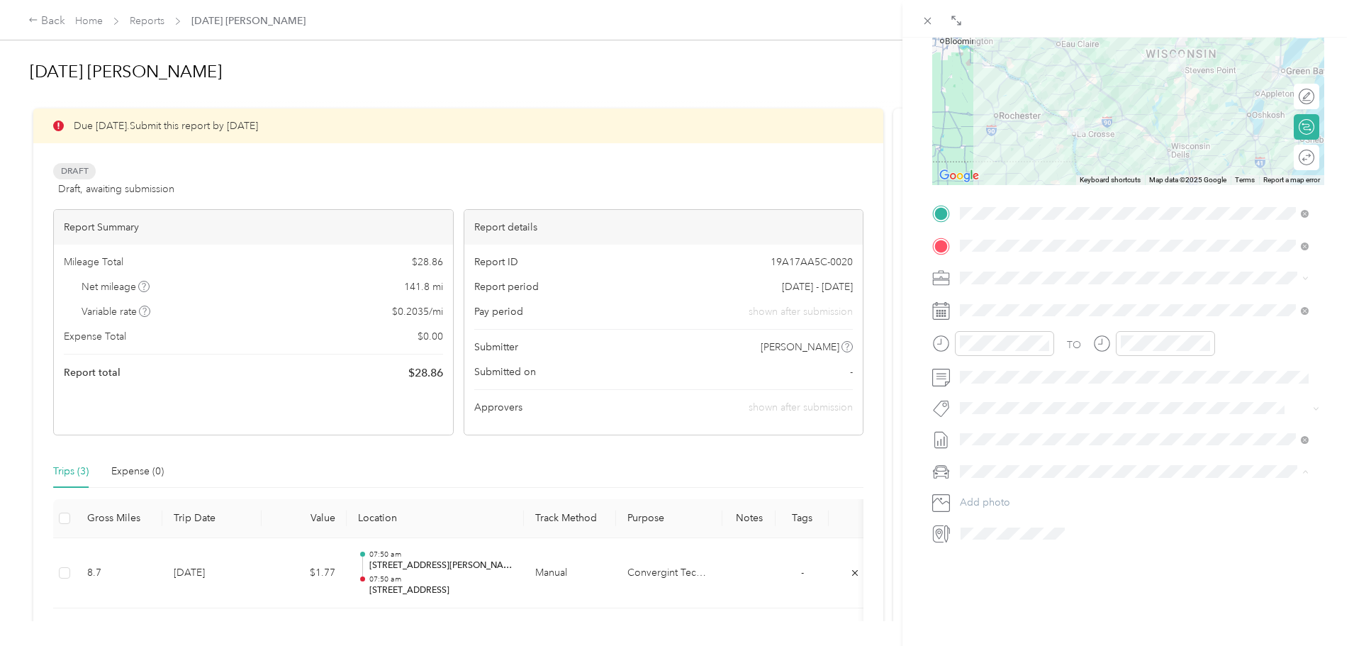
click at [1015, 483] on span "Chevrolet Silverado 1500" at bounding box center [1022, 486] width 114 height 12
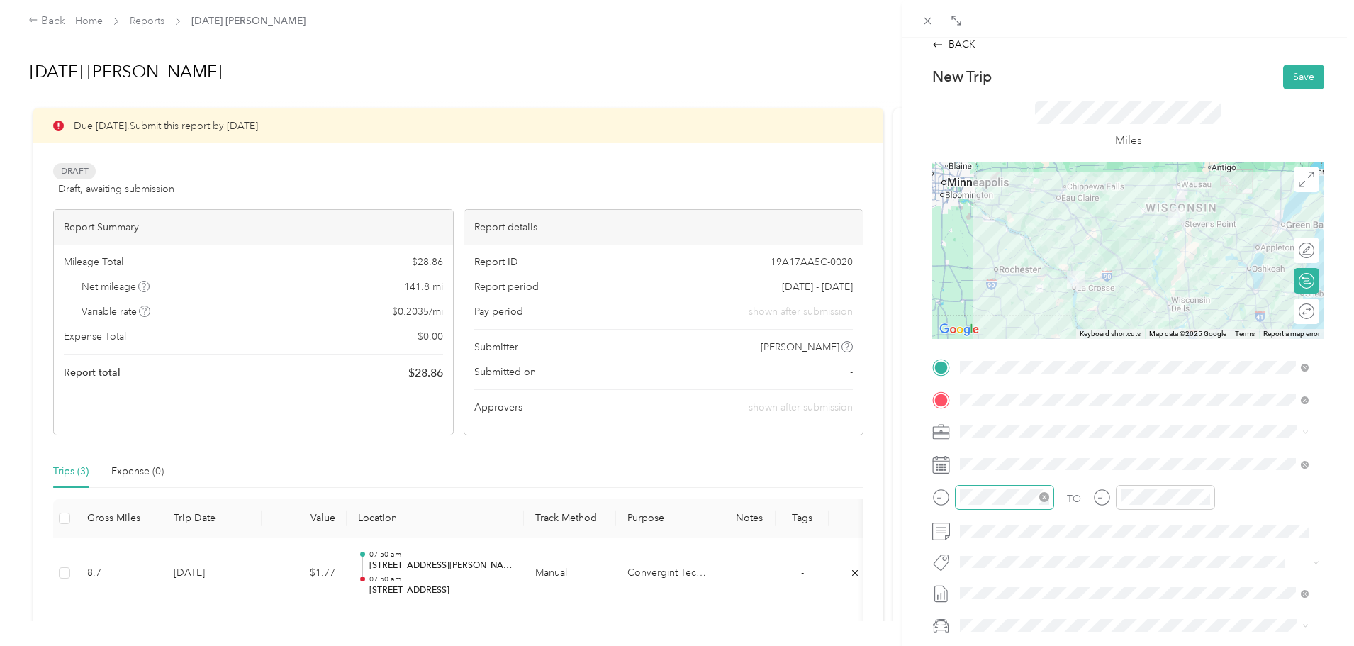
scroll to position [0, 0]
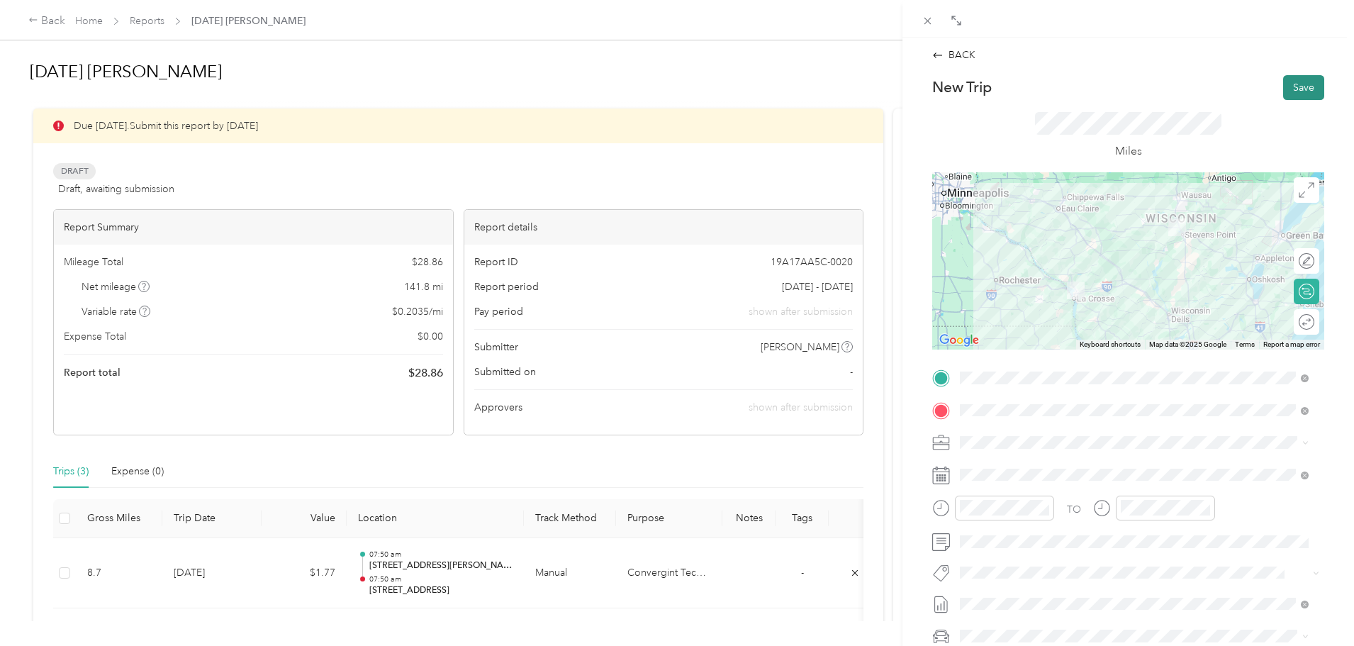
click at [1293, 86] on button "Save" at bounding box center [1303, 87] width 41 height 25
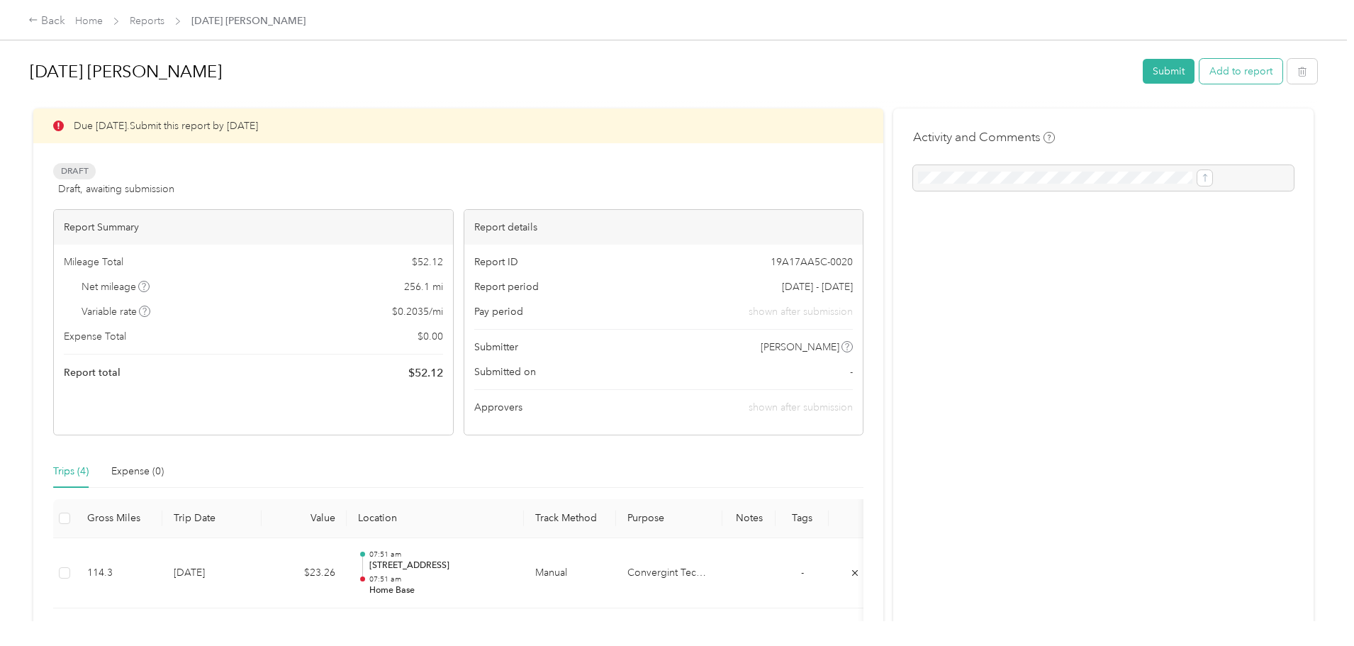
click at [1200, 72] on button "Add to report" at bounding box center [1241, 71] width 83 height 25
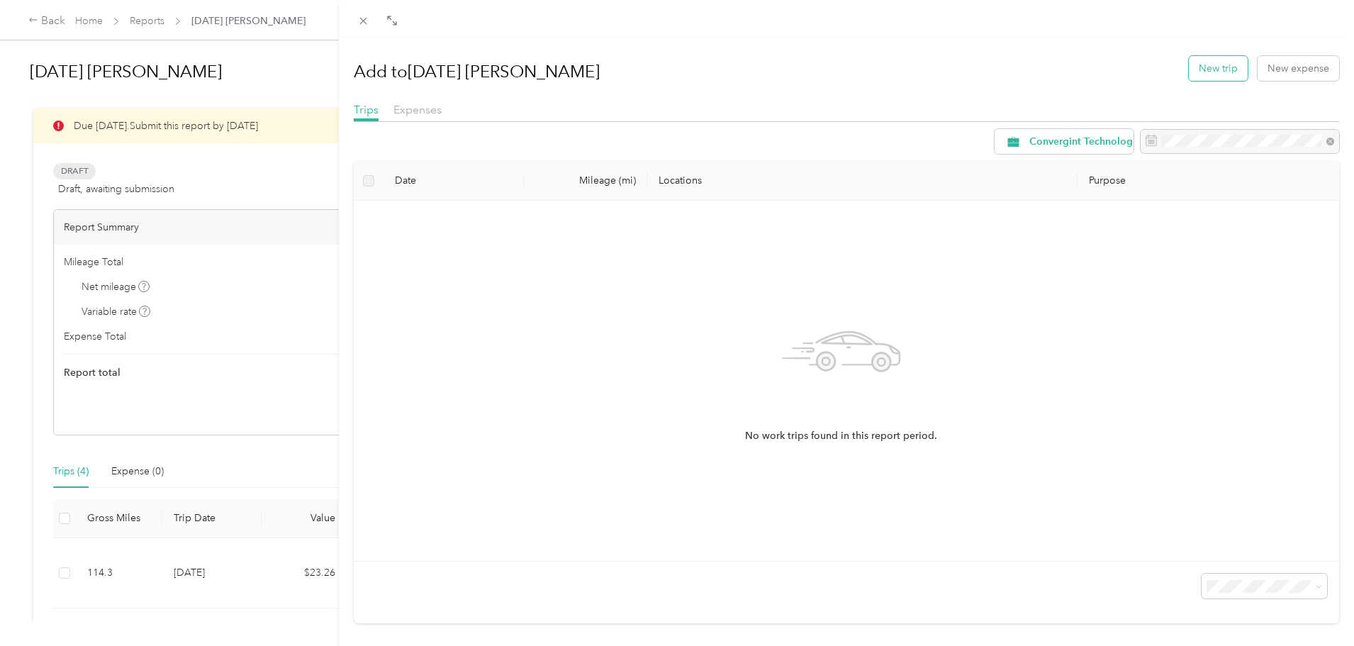
click at [1201, 71] on button "New trip" at bounding box center [1218, 68] width 59 height 25
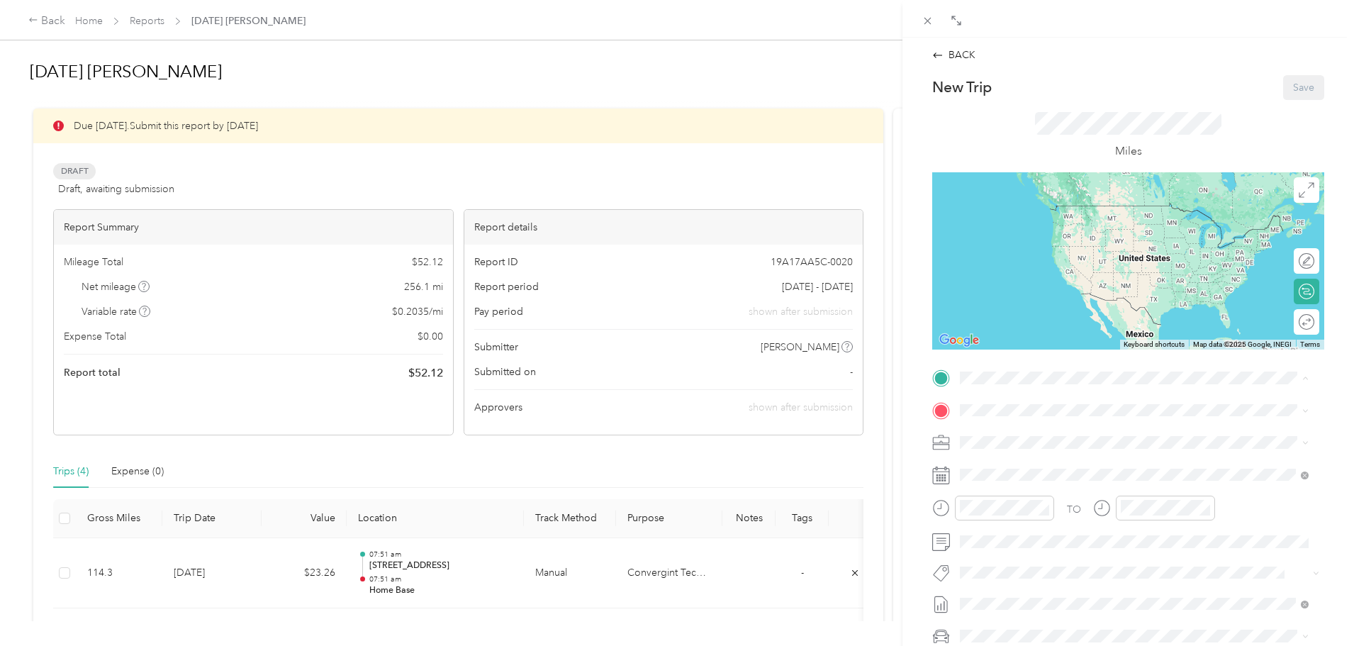
click at [1010, 440] on div "Home Base [STREET_ADDRESS][PERSON_NAME][US_STATE]" at bounding box center [1097, 443] width 221 height 30
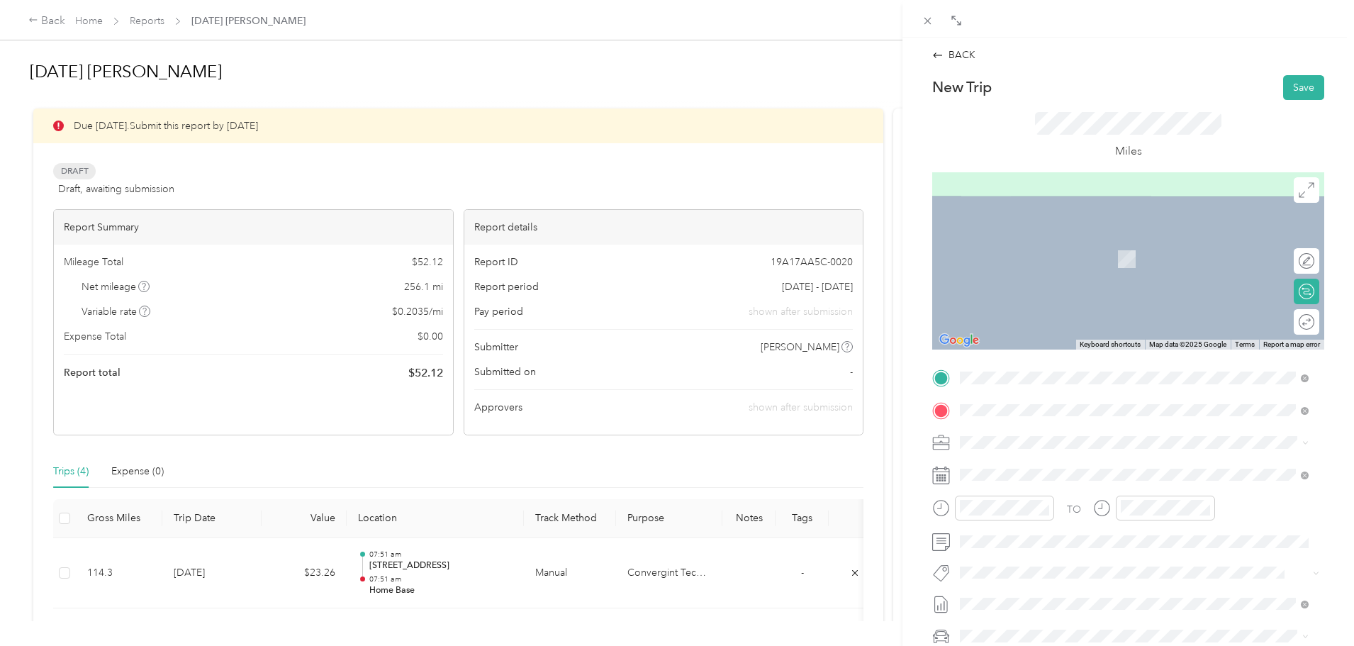
click at [1025, 497] on span "[STREET_ADDRESS][US_STATE][US_STATE]" at bounding box center [1084, 490] width 194 height 13
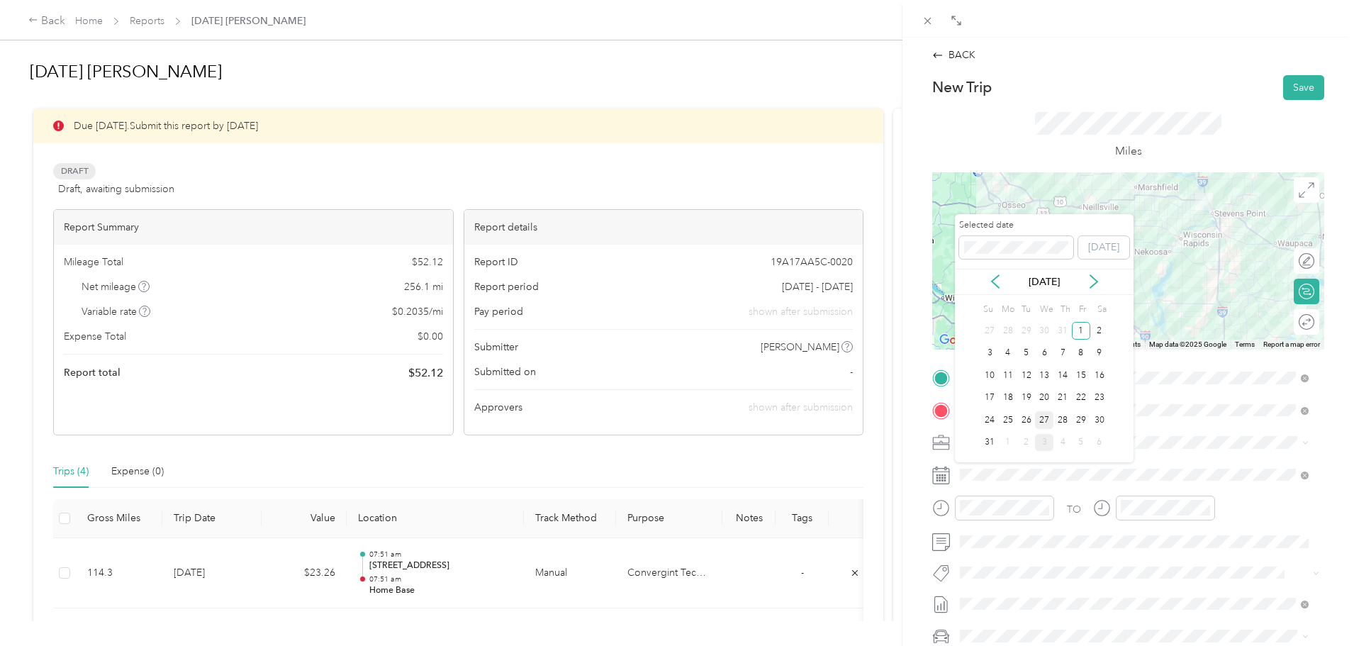
click at [1044, 420] on div "27" at bounding box center [1044, 420] width 18 height 18
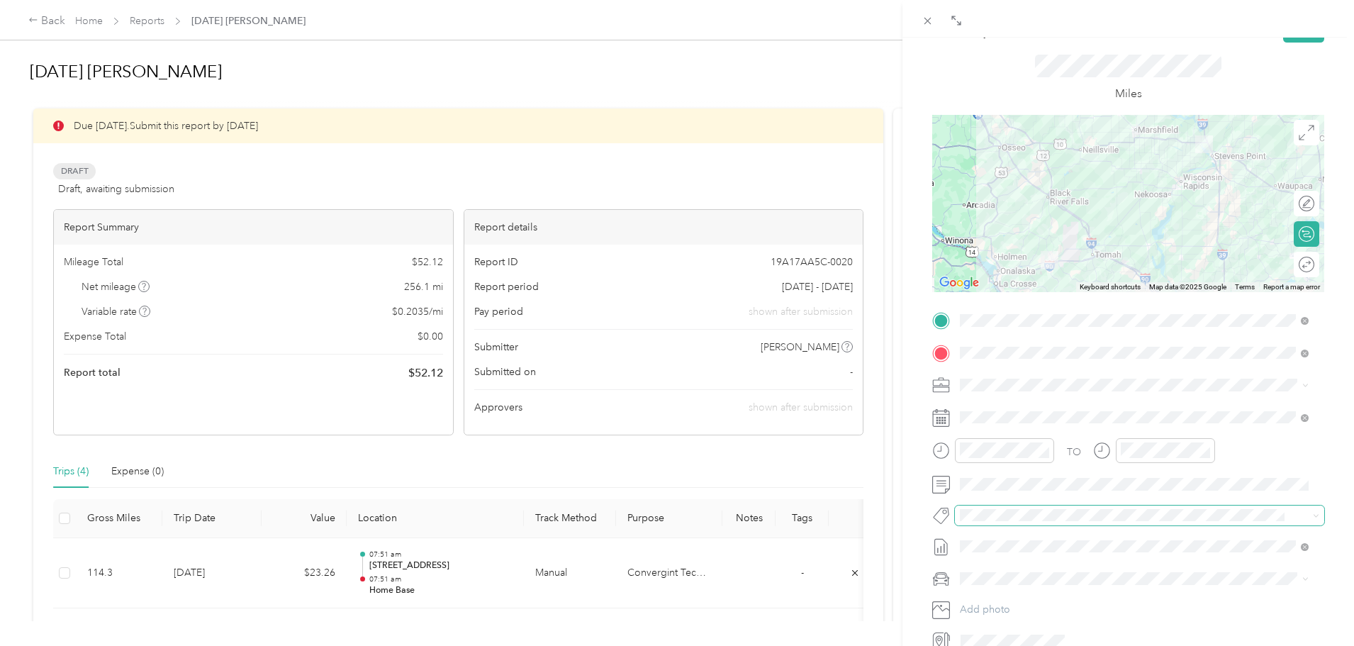
scroll to position [175, 0]
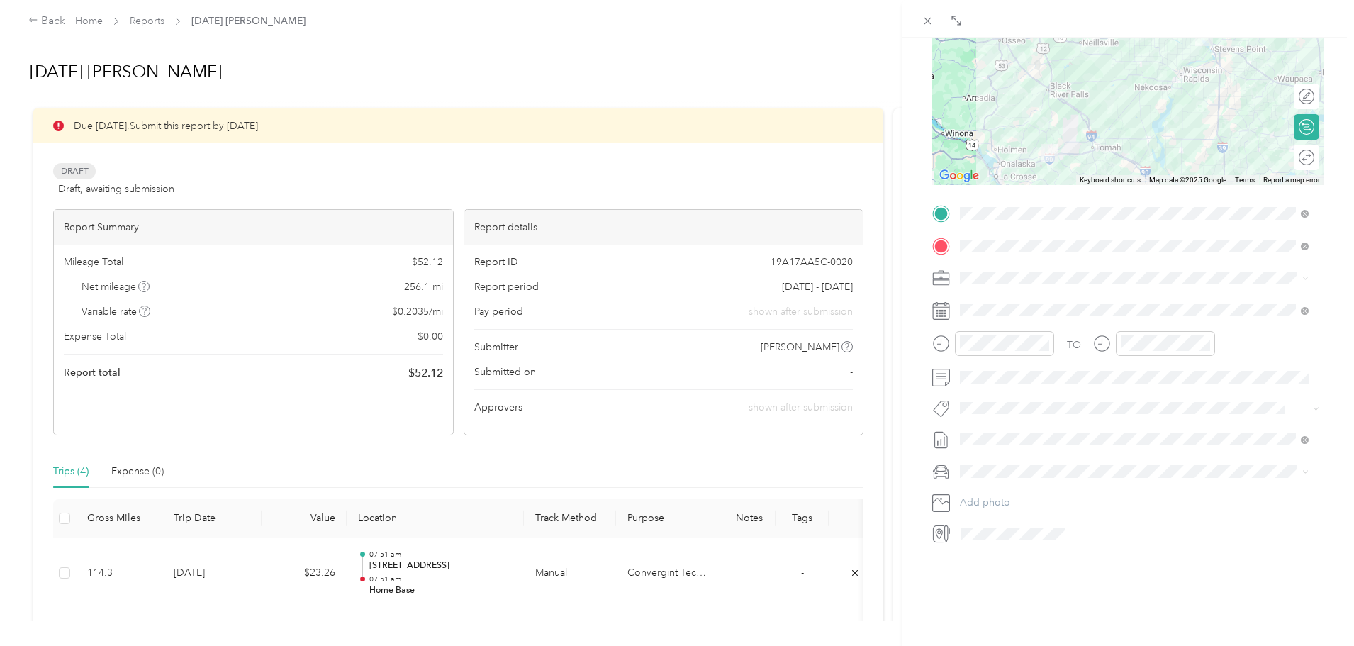
click at [1006, 483] on span "Chevrolet Silverado 1500" at bounding box center [1022, 486] width 114 height 12
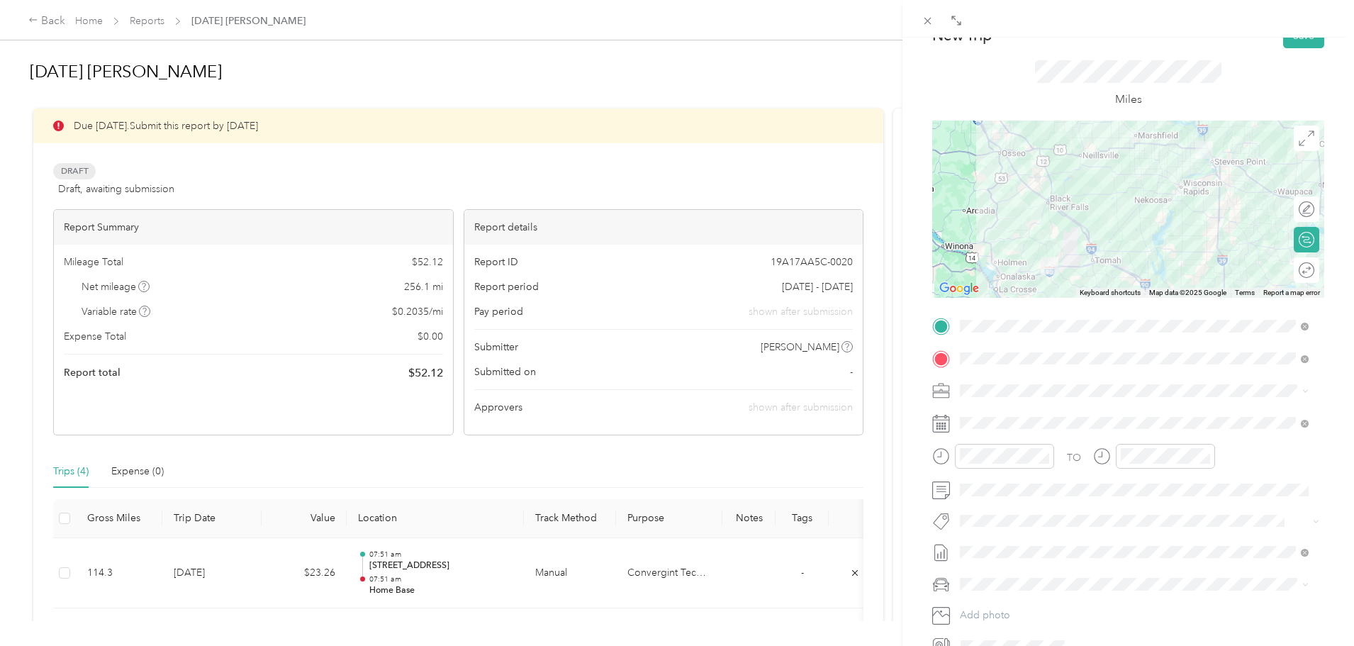
scroll to position [0, 0]
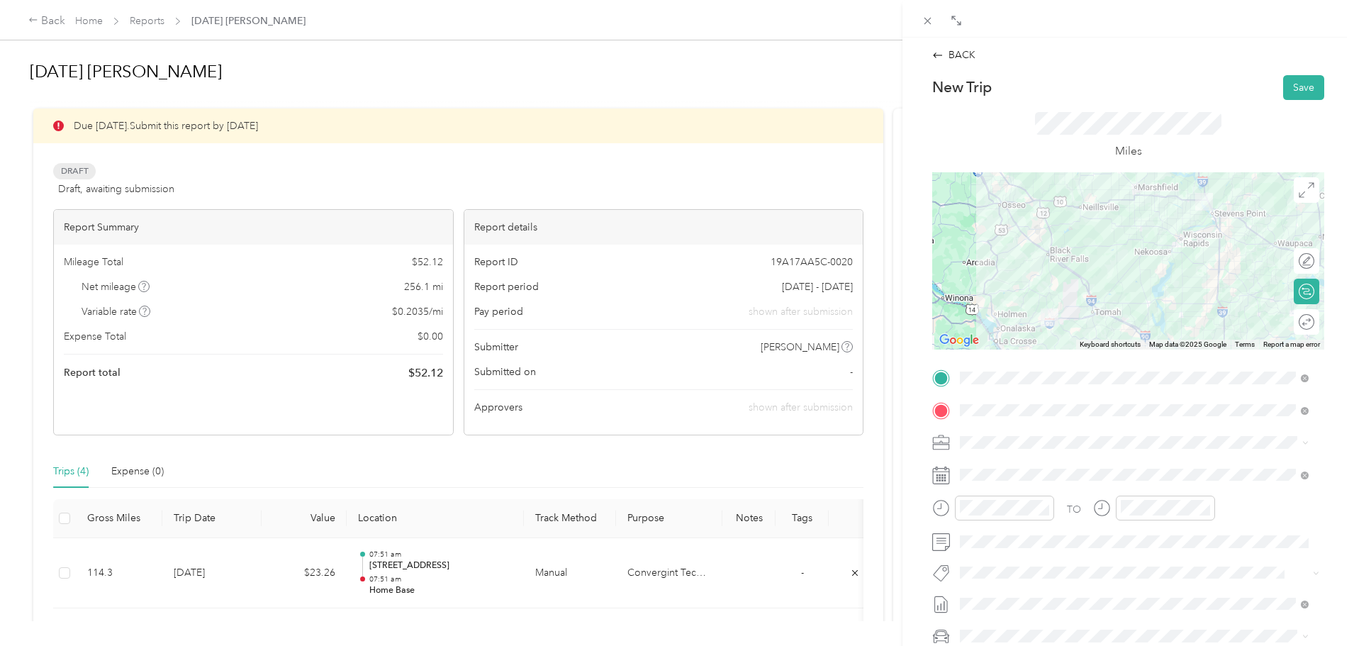
click at [1320, 442] on form "New Trip Save This trip cannot be edited because it is either under review, app…" at bounding box center [1129, 392] width 422 height 635
click at [1289, 88] on button "Save" at bounding box center [1303, 87] width 41 height 25
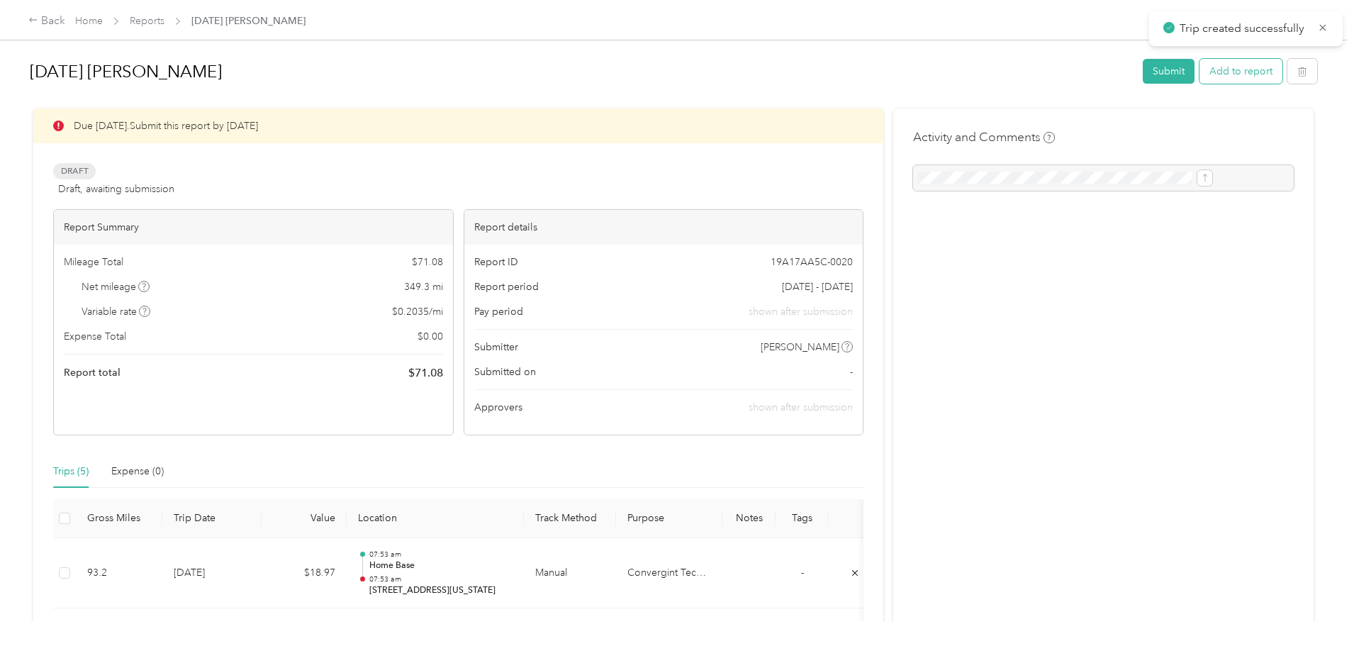
click at [1200, 69] on button "Add to report" at bounding box center [1241, 71] width 83 height 25
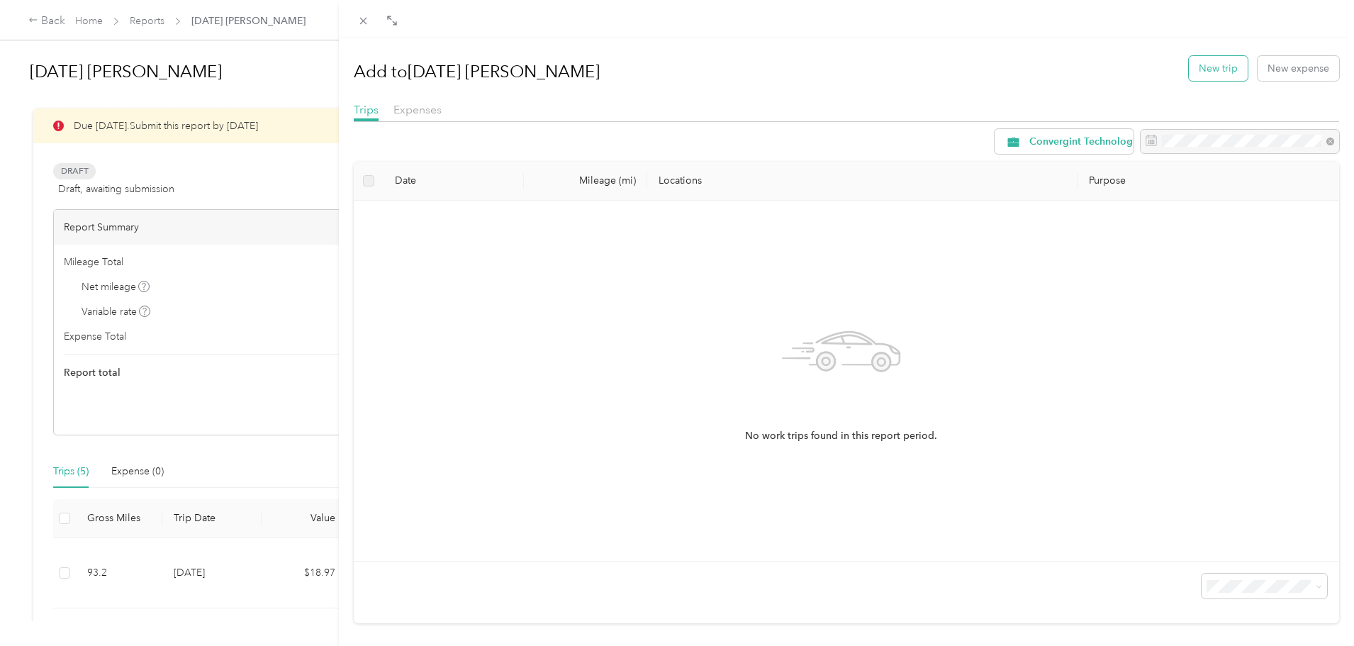
click at [1208, 67] on button "New trip" at bounding box center [1218, 68] width 59 height 25
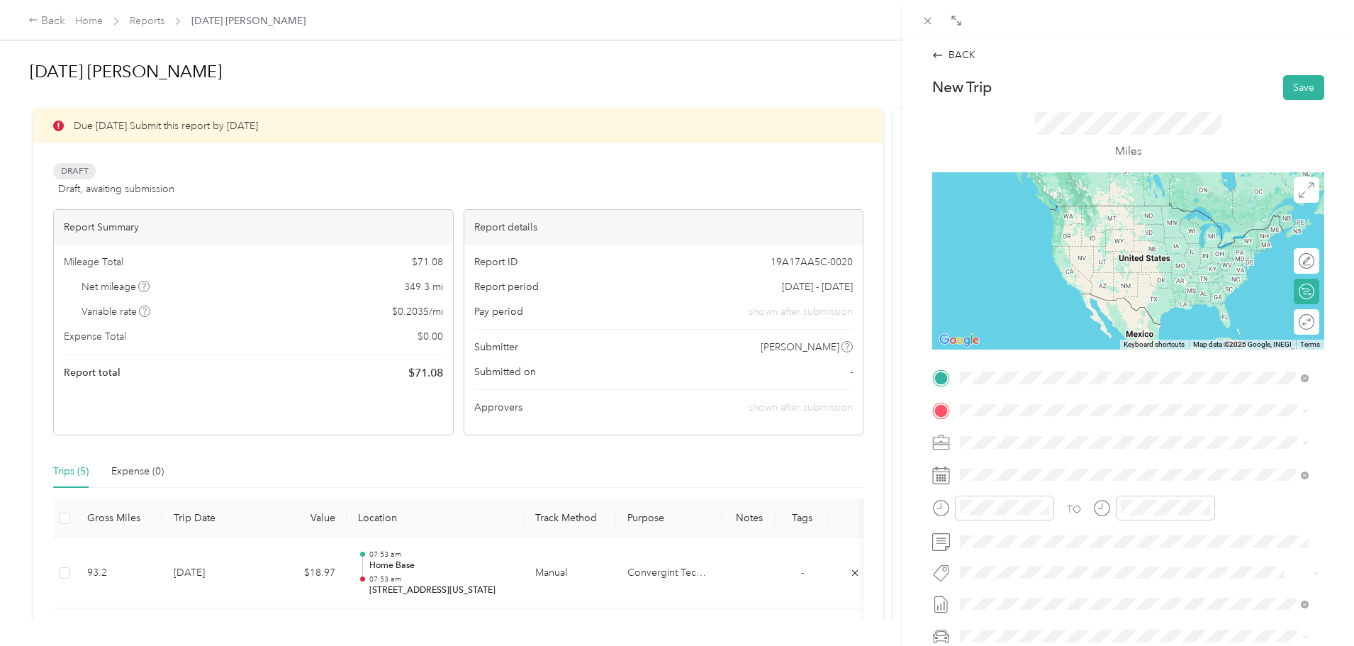
click at [1013, 433] on span "[STREET_ADDRESS][US_STATE][US_STATE]" at bounding box center [1084, 429] width 194 height 13
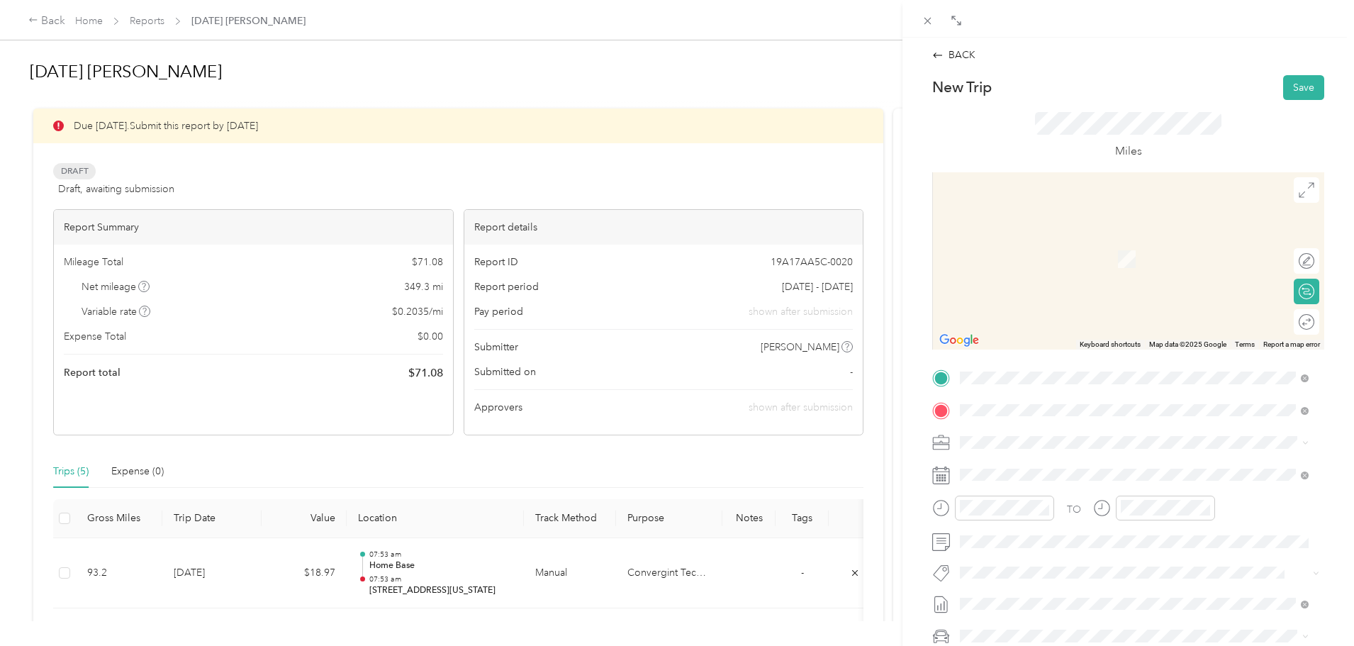
click at [1035, 462] on span "[STREET_ADDRESS][US_STATE][US_STATE]" at bounding box center [1084, 461] width 194 height 13
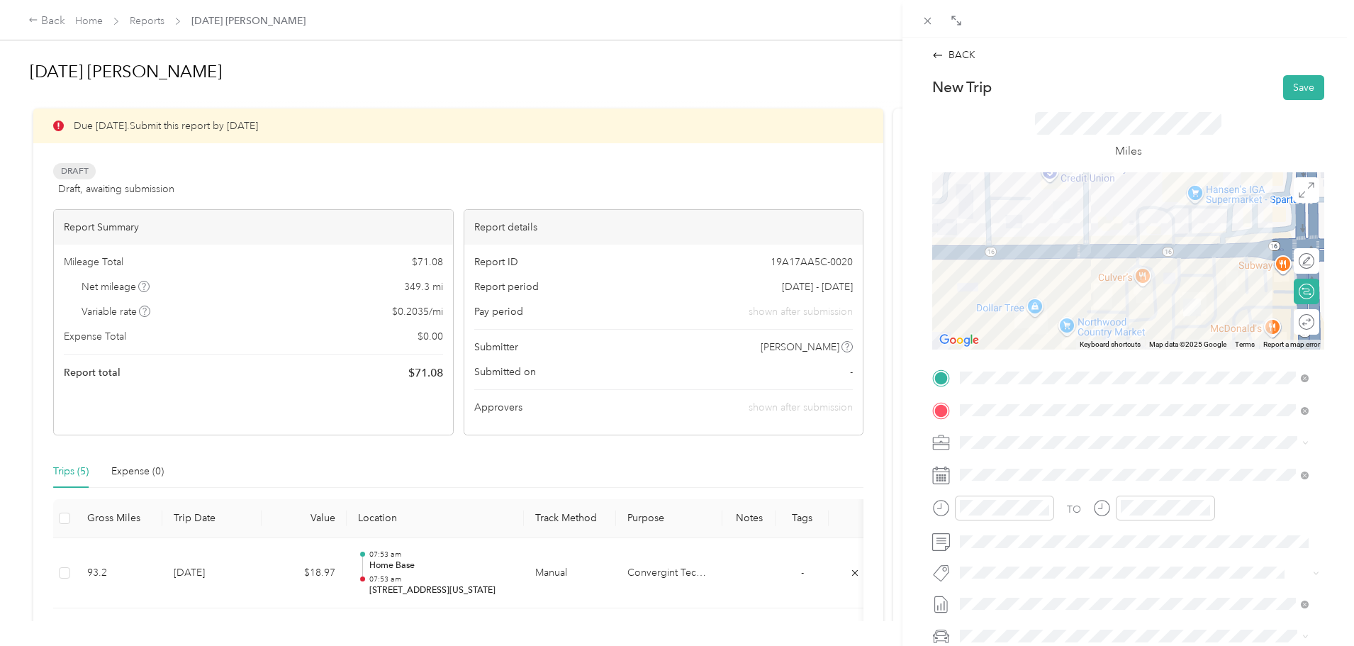
click at [1322, 462] on form "New Trip Save This trip cannot be edited because it is either under review, app…" at bounding box center [1129, 392] width 422 height 635
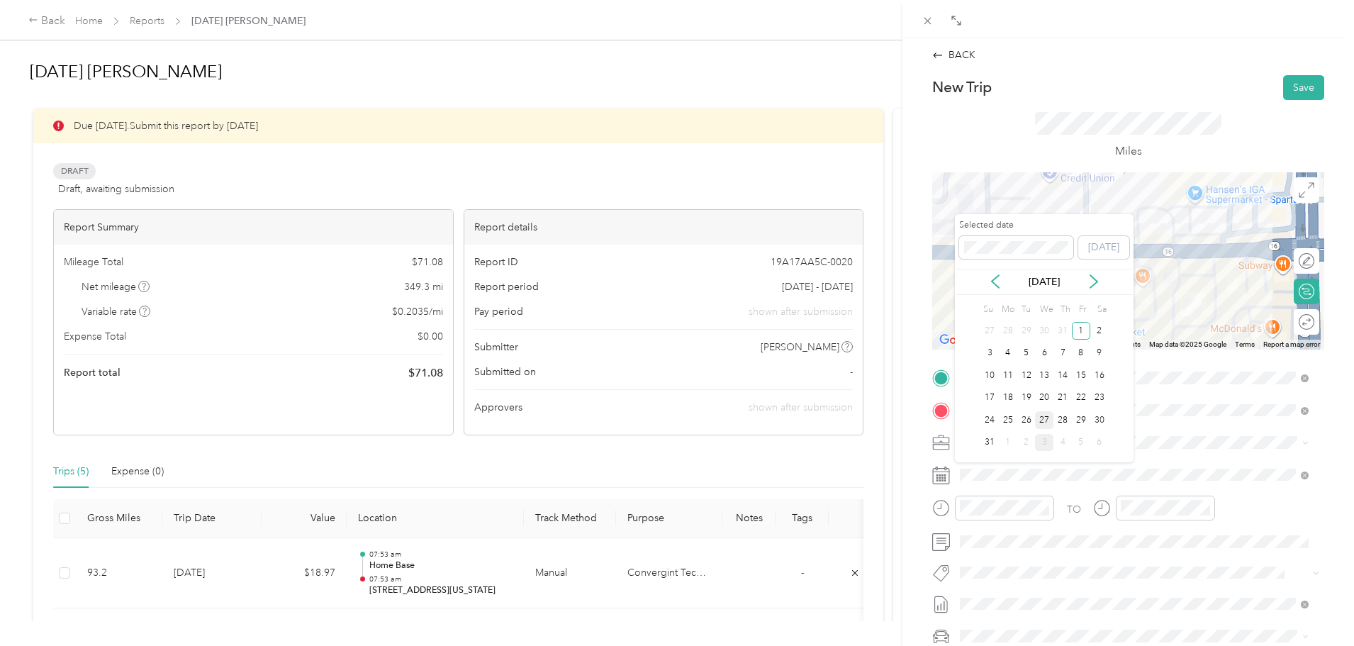
click at [1046, 417] on div "27" at bounding box center [1044, 420] width 18 height 18
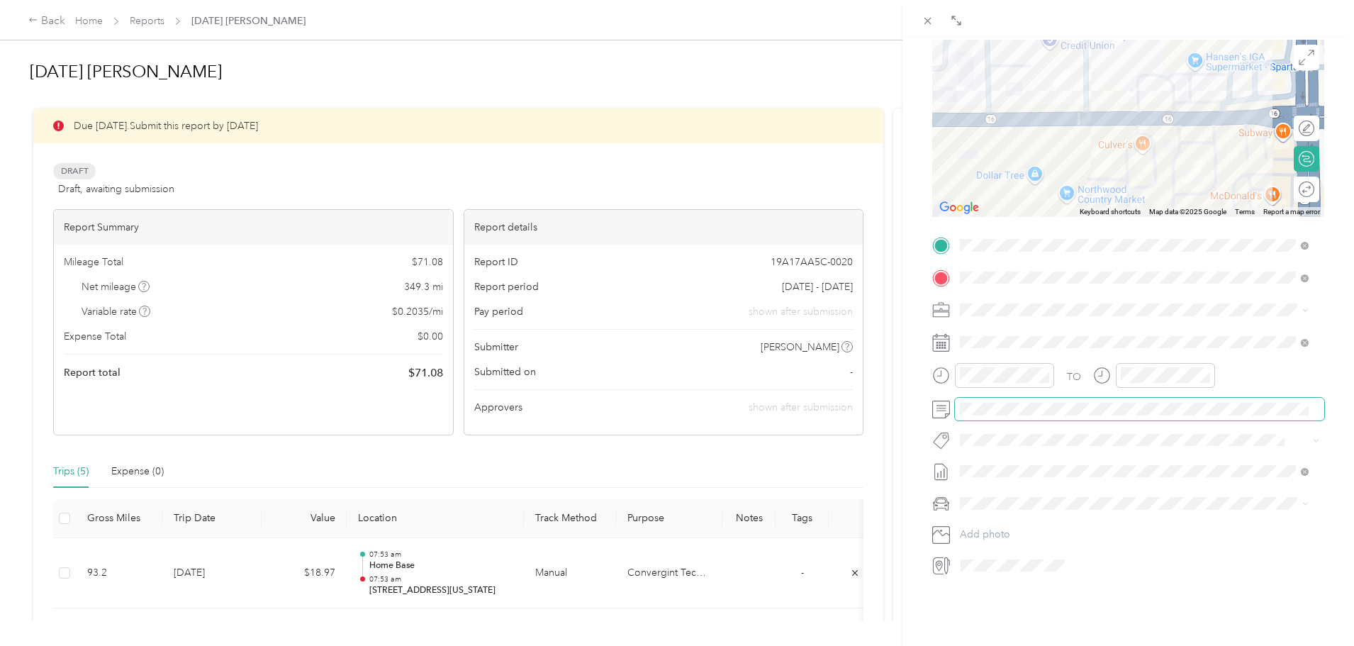
scroll to position [142, 0]
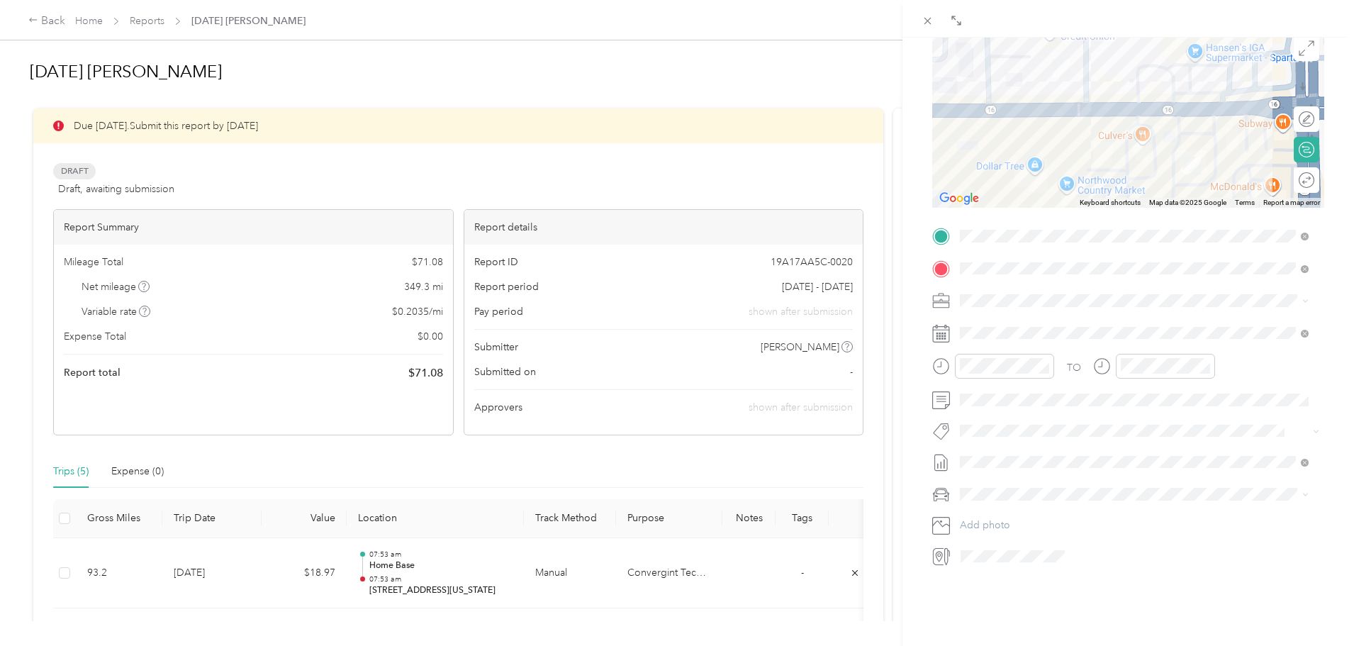
click at [1029, 516] on span "Chevrolet Silverado 1500" at bounding box center [1022, 519] width 114 height 12
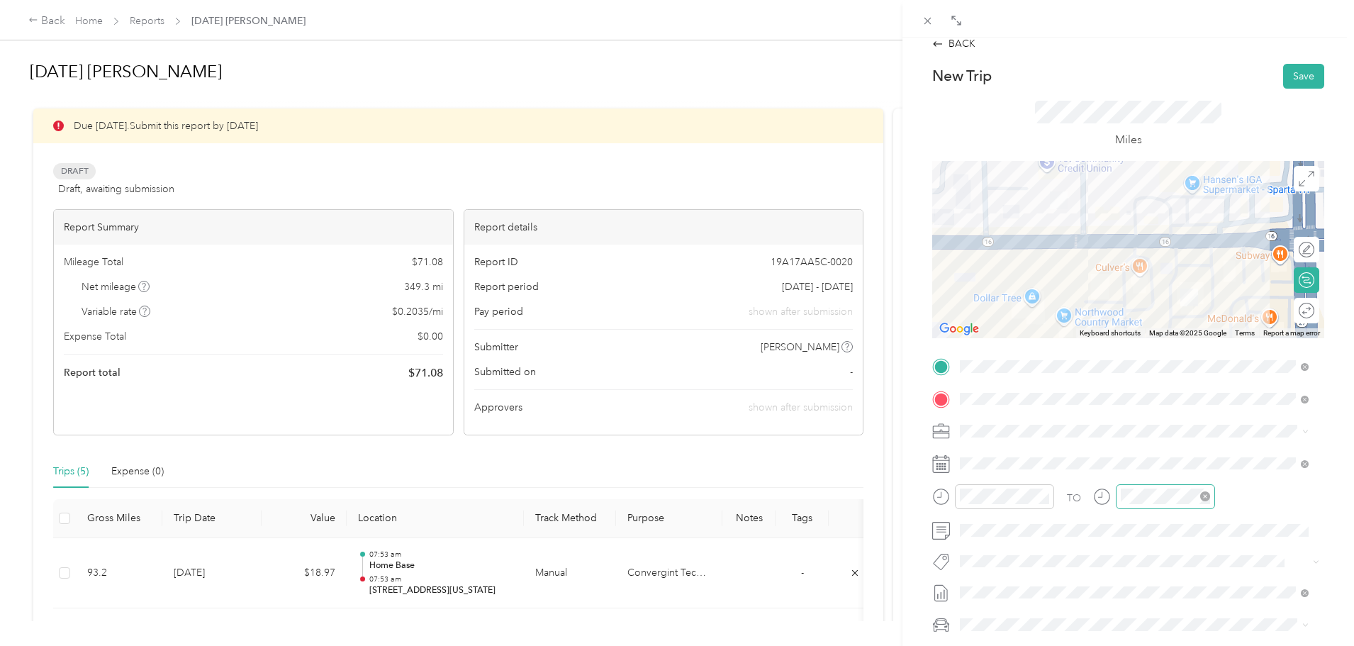
scroll to position [0, 0]
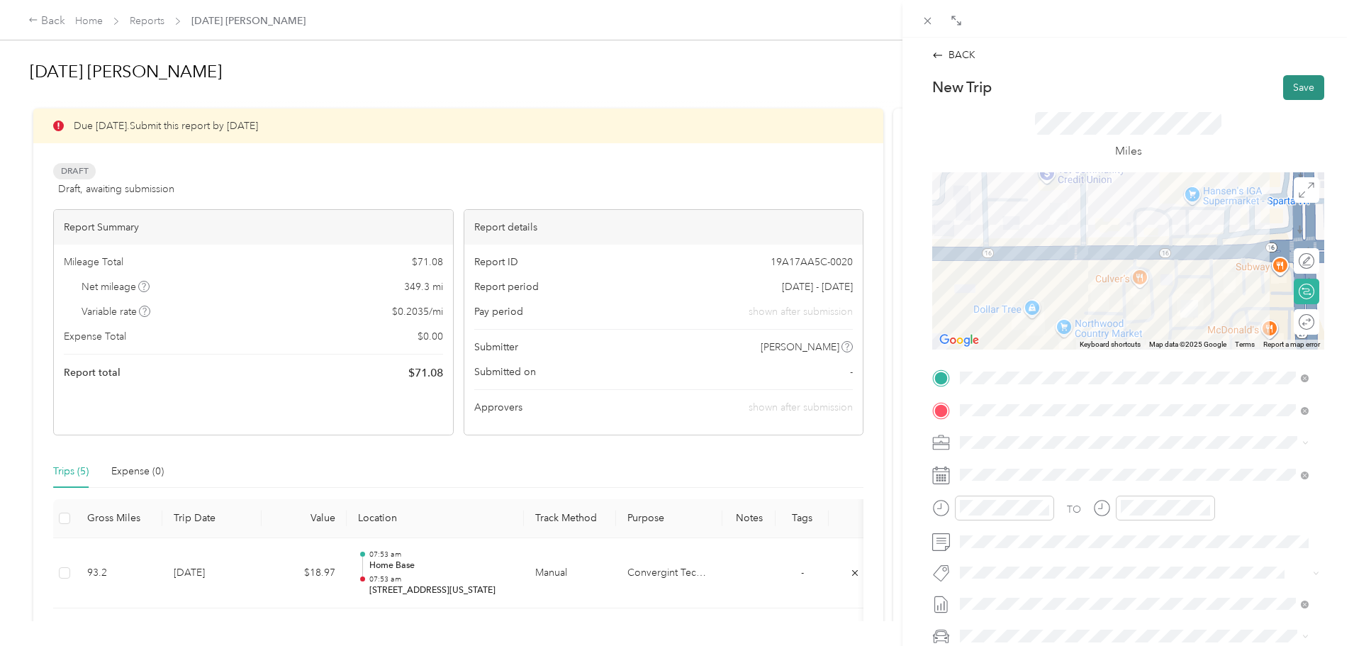
click at [1291, 87] on button "Save" at bounding box center [1303, 87] width 41 height 25
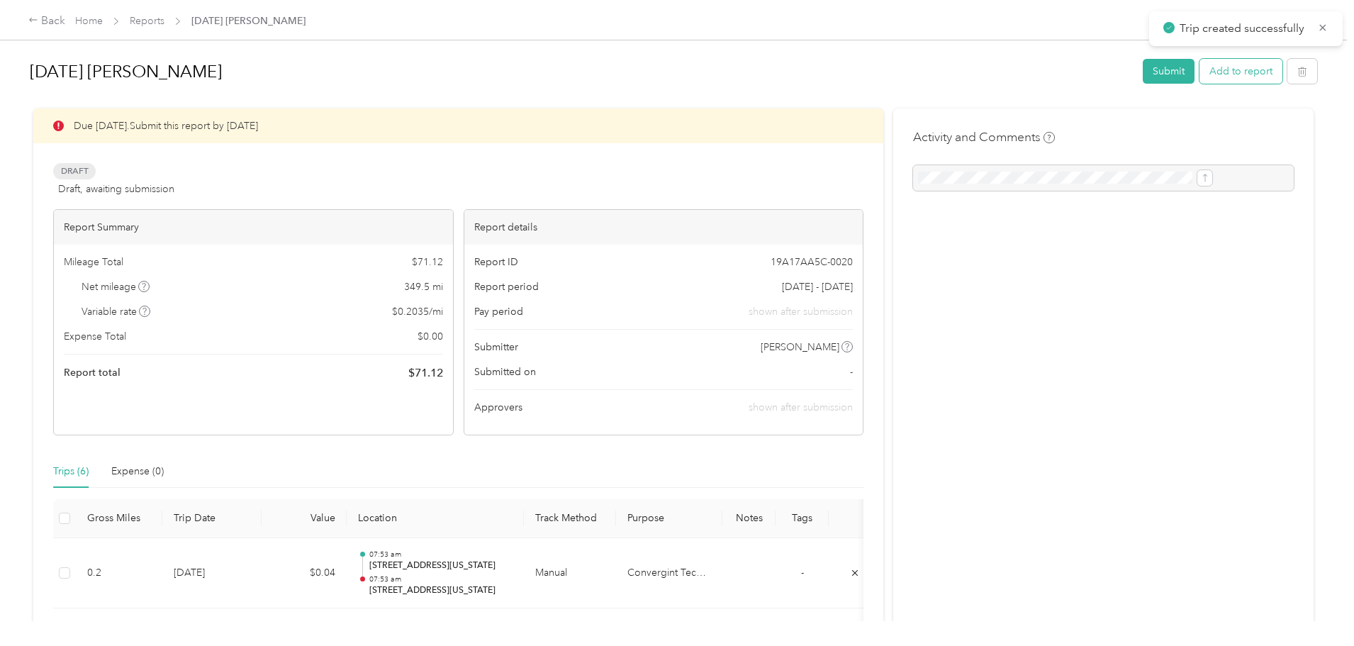
click at [1200, 65] on button "Add to report" at bounding box center [1241, 71] width 83 height 25
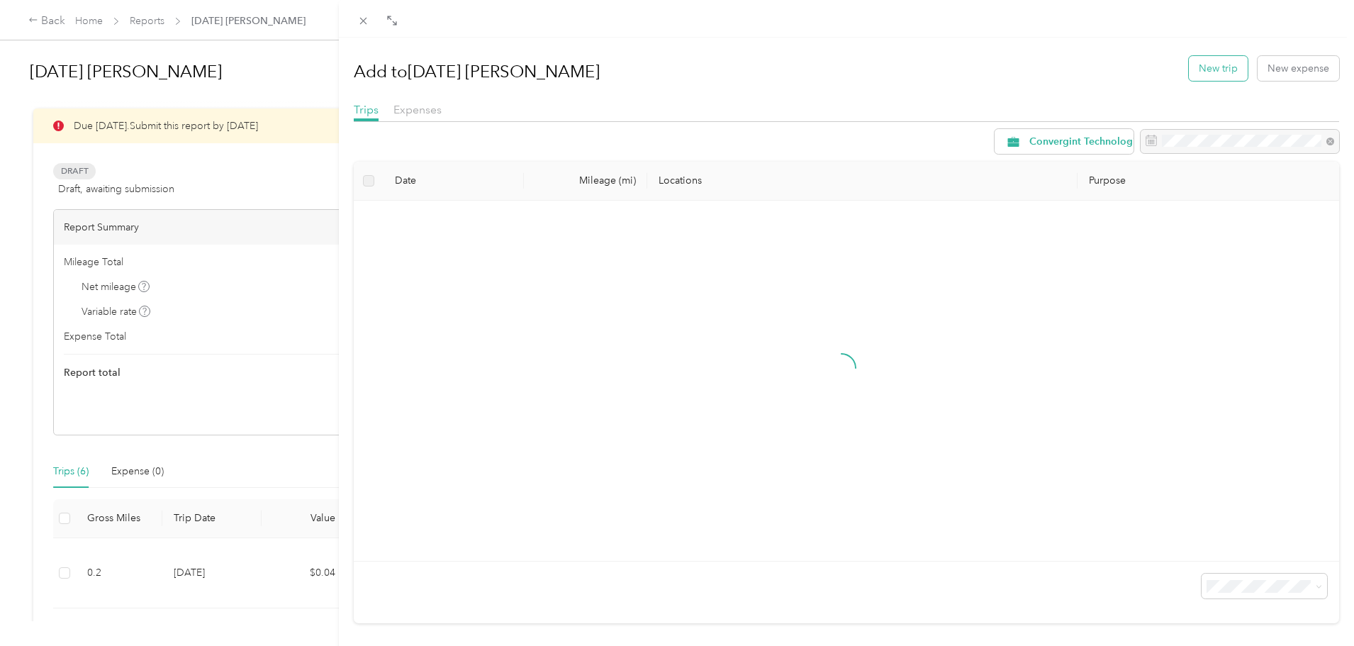
click at [1204, 70] on button "New trip" at bounding box center [1218, 68] width 59 height 25
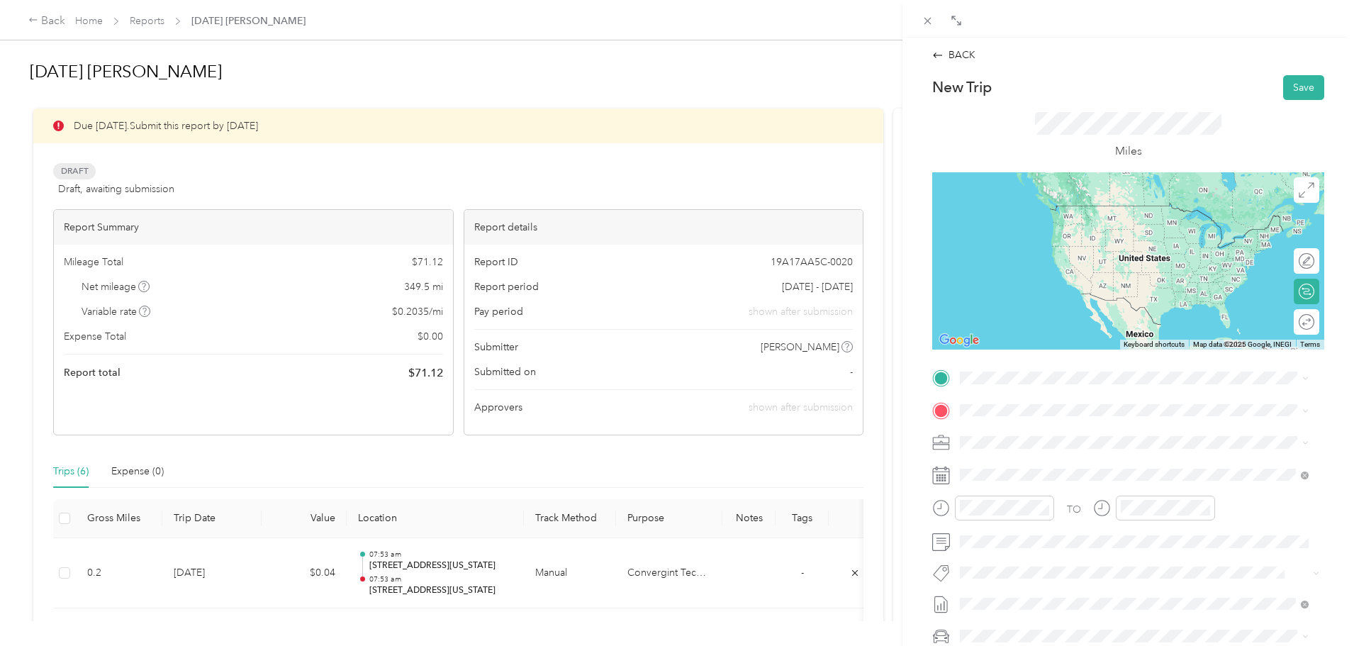
click at [1020, 433] on span "[STREET_ADDRESS][US_STATE][US_STATE]" at bounding box center [1084, 426] width 194 height 13
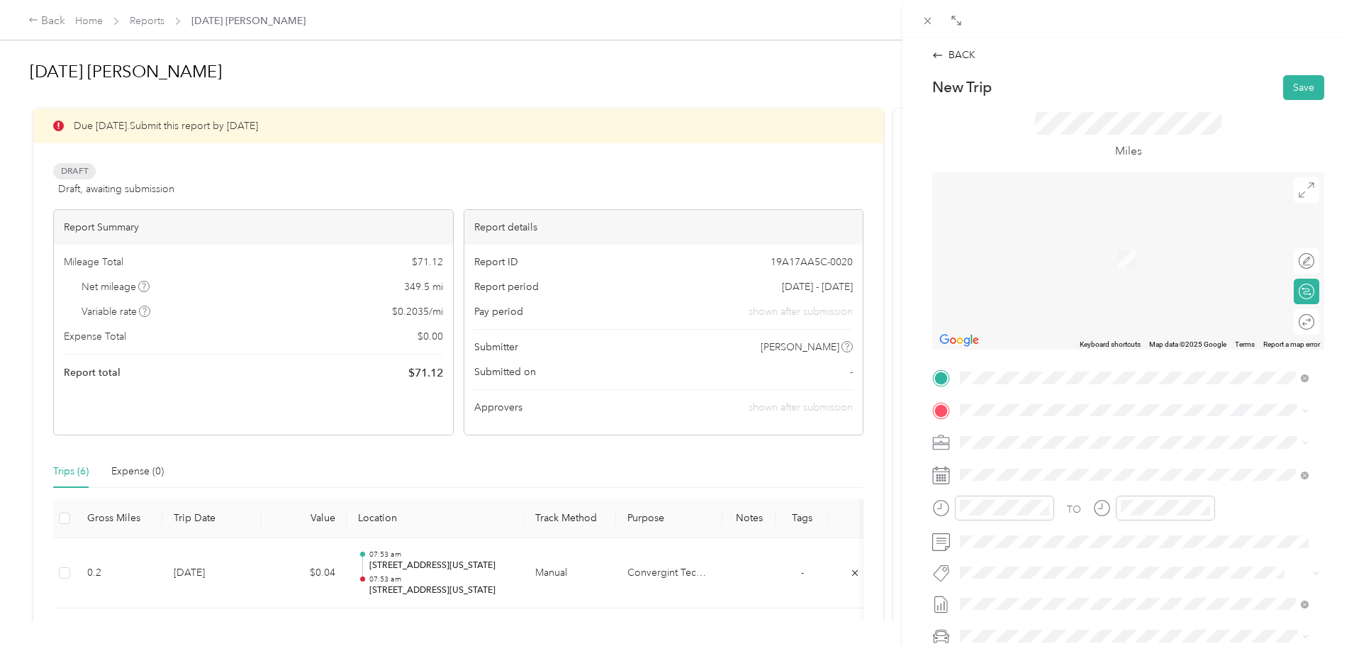
click at [1007, 474] on div "Home Base [STREET_ADDRESS][PERSON_NAME][US_STATE]" at bounding box center [1097, 473] width 221 height 30
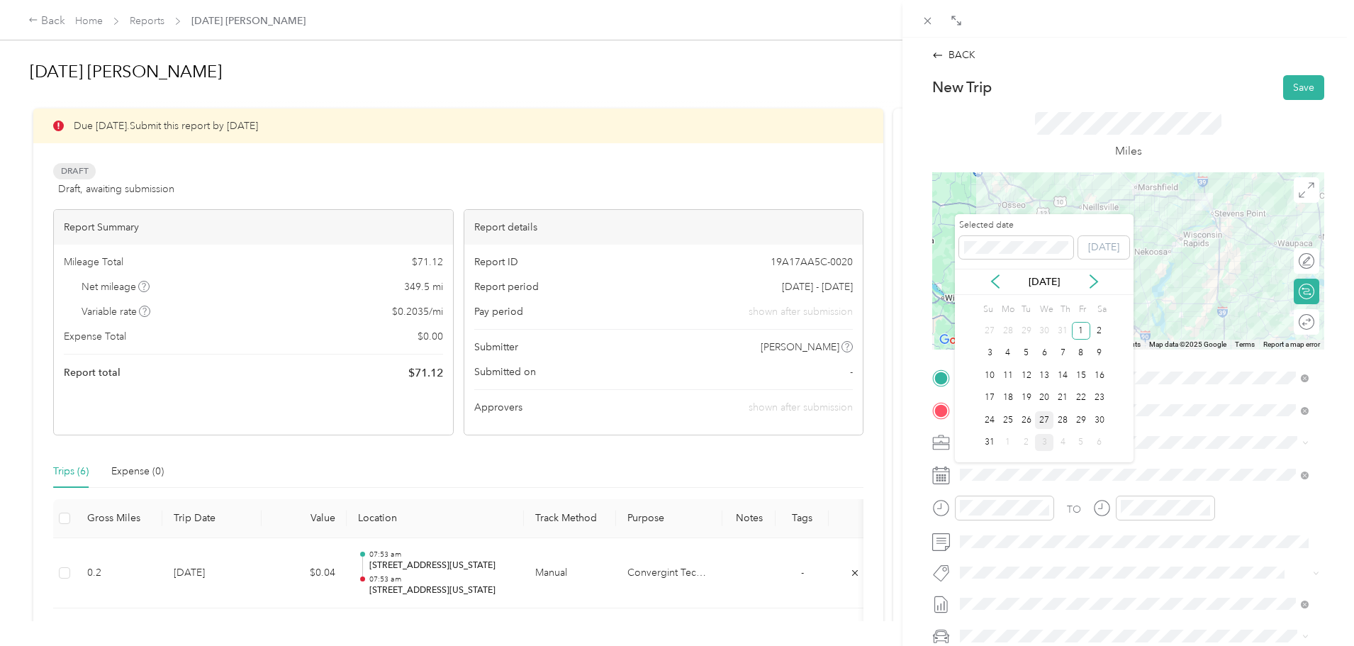
click at [1045, 423] on div "27" at bounding box center [1044, 420] width 18 height 18
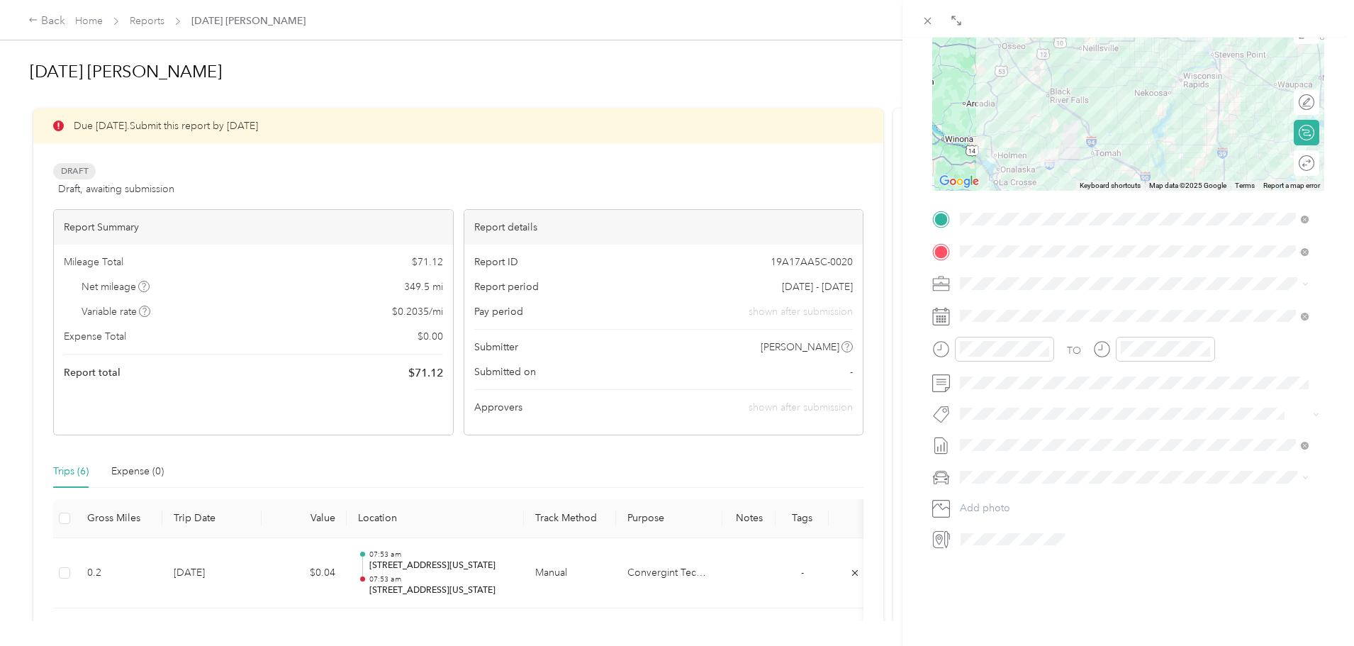
scroll to position [175, 0]
click at [1020, 480] on span "Chevrolet Silverado 1500" at bounding box center [1022, 486] width 114 height 12
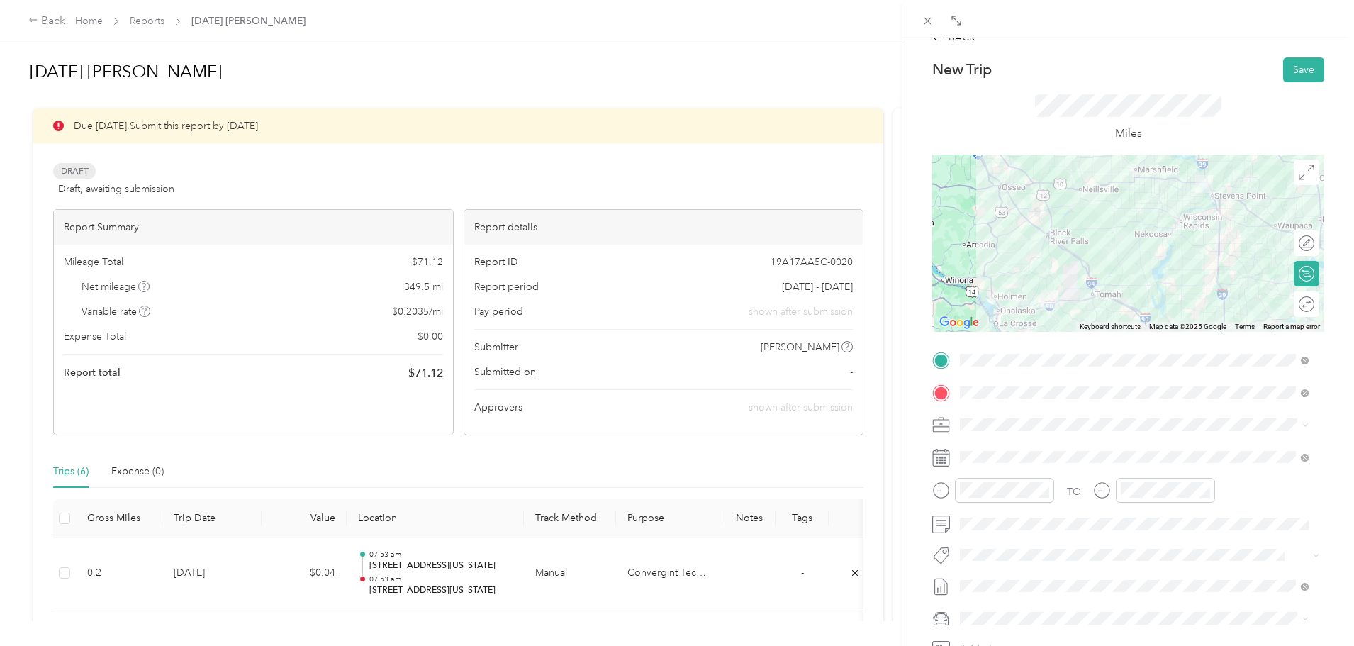
scroll to position [0, 0]
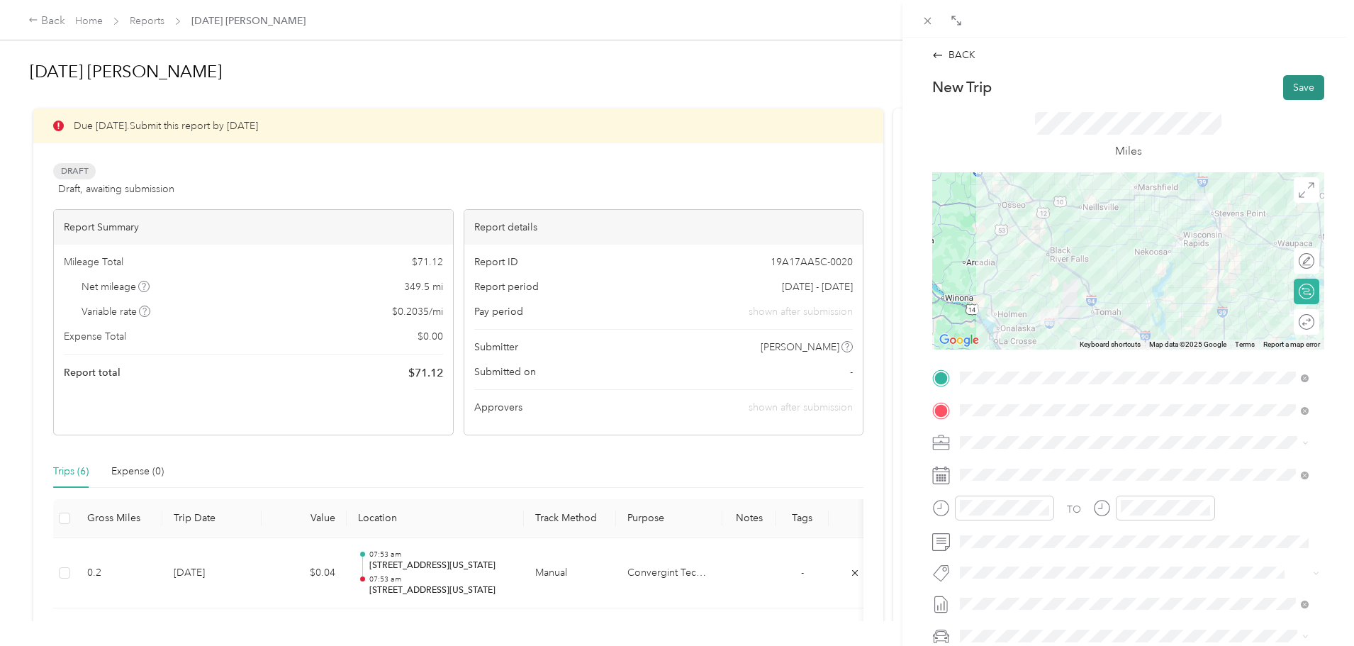
click at [1295, 89] on button "Save" at bounding box center [1303, 87] width 41 height 25
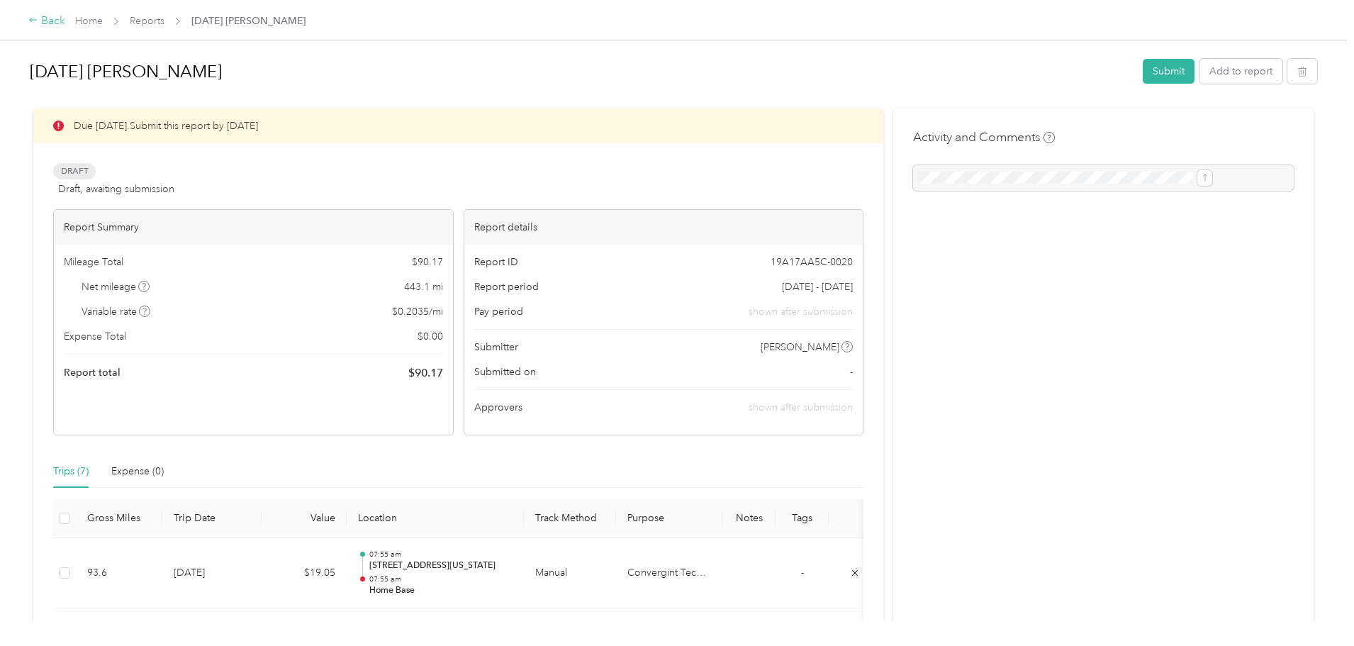
click at [65, 22] on div "Back" at bounding box center [46, 21] width 37 height 17
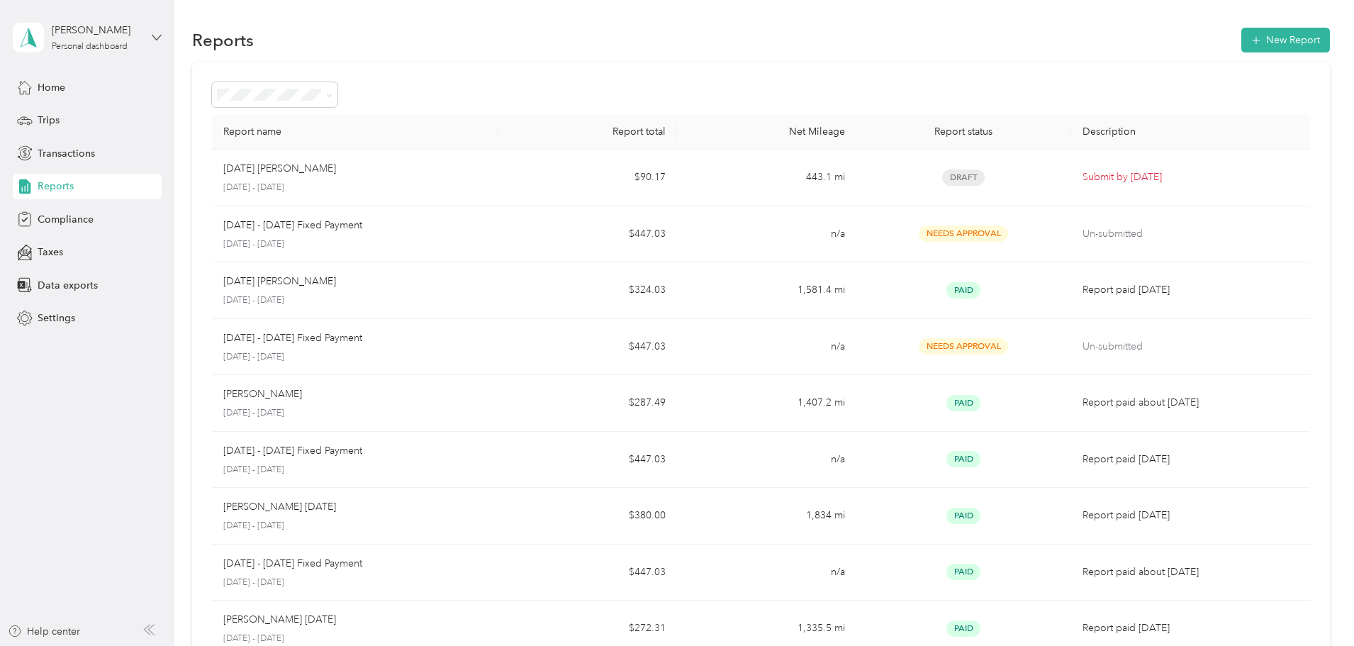
click at [157, 38] on icon at bounding box center [157, 38] width 10 height 10
click at [65, 114] on div "Log out" at bounding box center [53, 116] width 55 height 15
